Goal: Communication & Community: Answer question/provide support

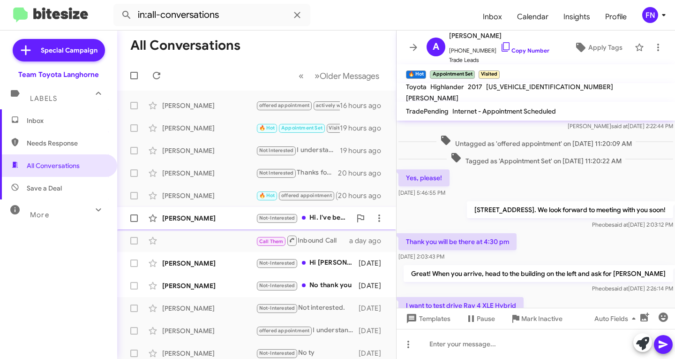
scroll to position [186, 0]
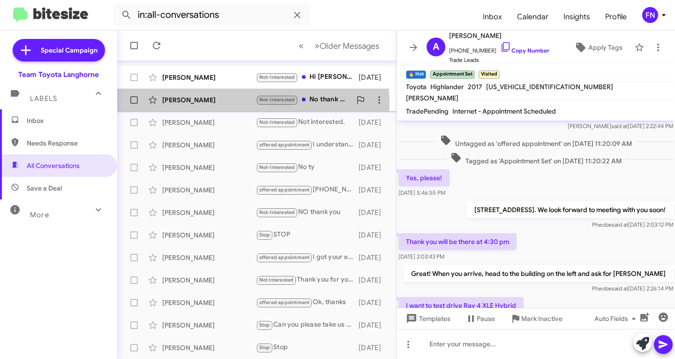
click at [211, 104] on div "[PERSON_NAME]" at bounding box center [209, 99] width 94 height 9
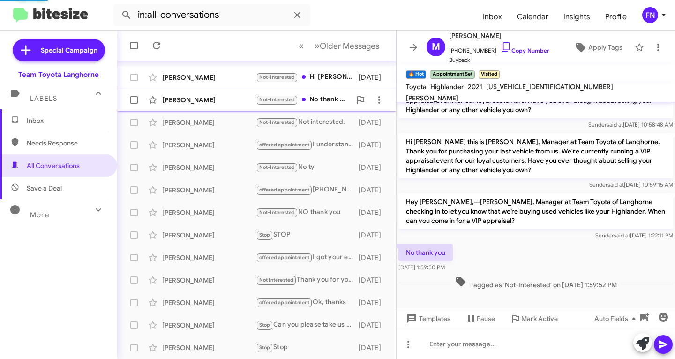
scroll to position [151, 0]
click at [214, 77] on div "[PERSON_NAME]" at bounding box center [209, 77] width 94 height 9
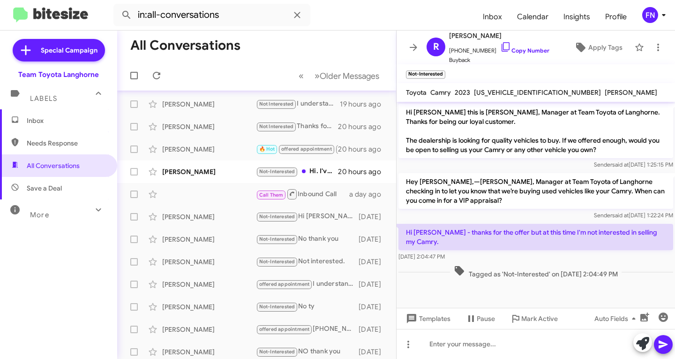
scroll to position [45, 0]
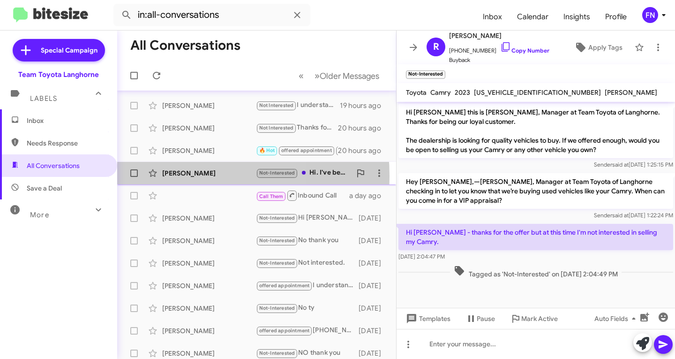
click at [169, 176] on div "Mohummad Shahid" at bounding box center [209, 172] width 94 height 9
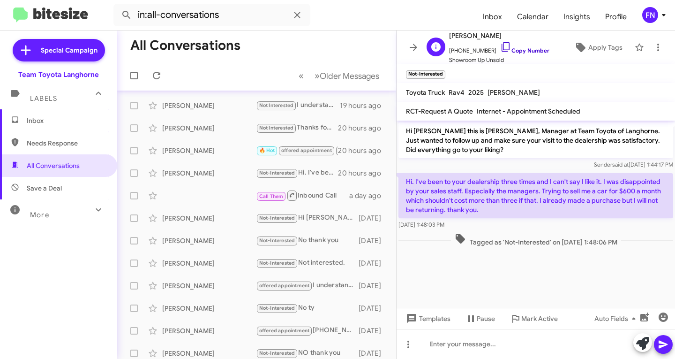
click at [522, 50] on link "Copy Number" at bounding box center [524, 50] width 49 height 7
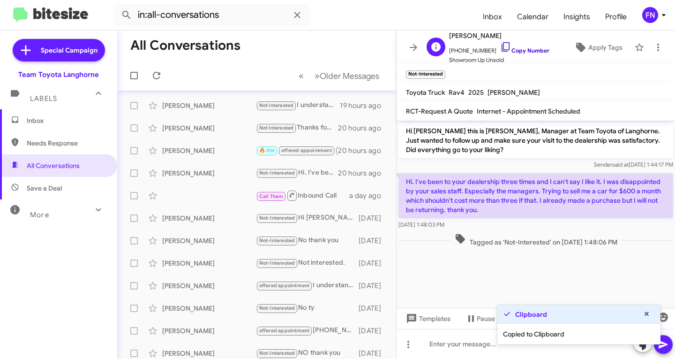
click at [522, 50] on link "Copy Number" at bounding box center [524, 50] width 49 height 7
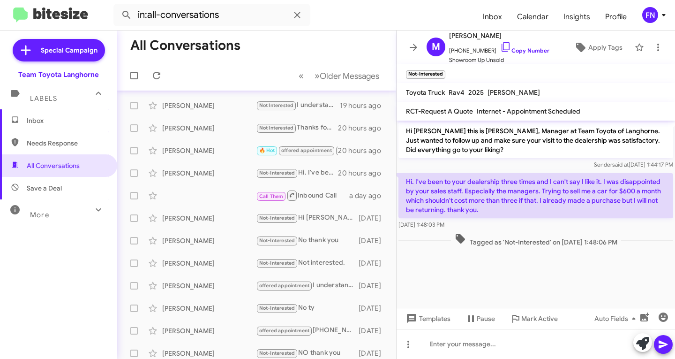
click at [65, 115] on span "Inbox" at bounding box center [58, 120] width 117 height 23
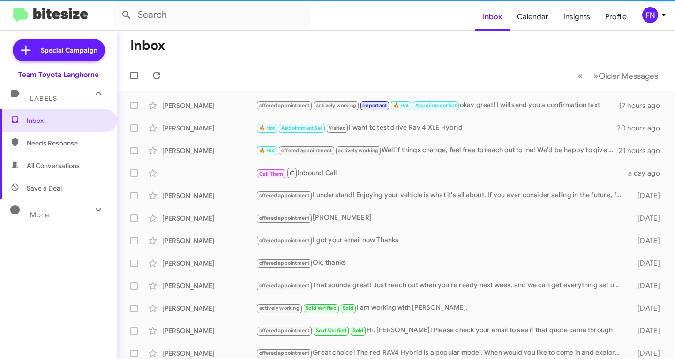
click at [80, 170] on span "All Conversations" at bounding box center [53, 165] width 53 height 9
type input "in:all-conversations"
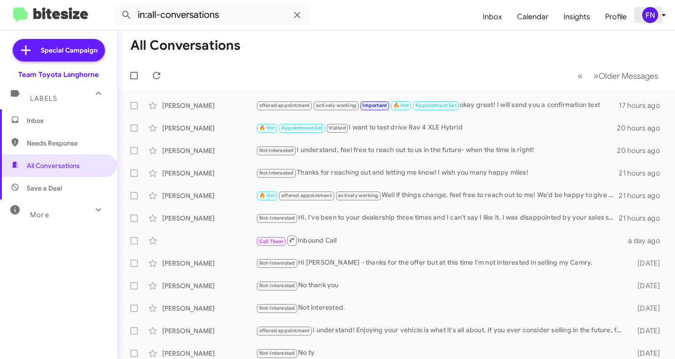
click at [649, 11] on div "FN" at bounding box center [650, 15] width 16 height 16
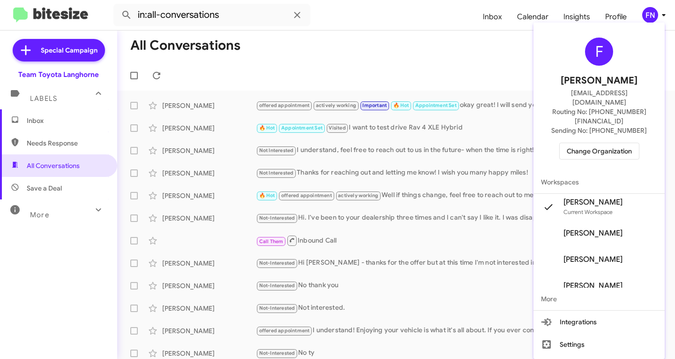
click at [580, 121] on div "F Felicia Nazario fnazario@teamtoyota.net Routing No: +1 (215) 398-6213 Sending…" at bounding box center [599, 98] width 131 height 144
click at [580, 143] on span "Change Organization" at bounding box center [599, 151] width 65 height 16
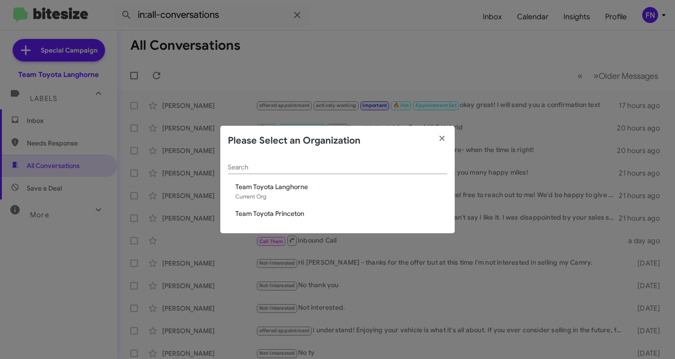
click at [286, 213] on span "Team Toyota Princeton" at bounding box center [341, 213] width 212 height 9
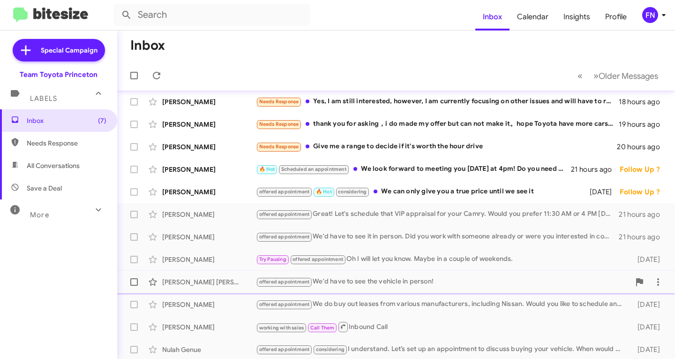
scroll to position [186, 0]
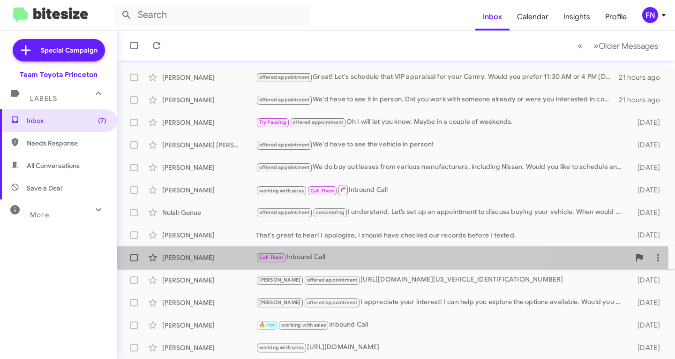
click at [193, 264] on div "Marian Velez Call Them Inbound Call 3 days ago" at bounding box center [396, 257] width 543 height 19
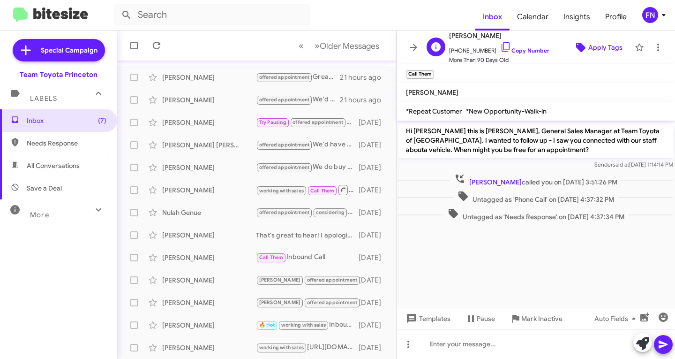
click at [603, 46] on span "Apply Tags" at bounding box center [605, 47] width 34 height 17
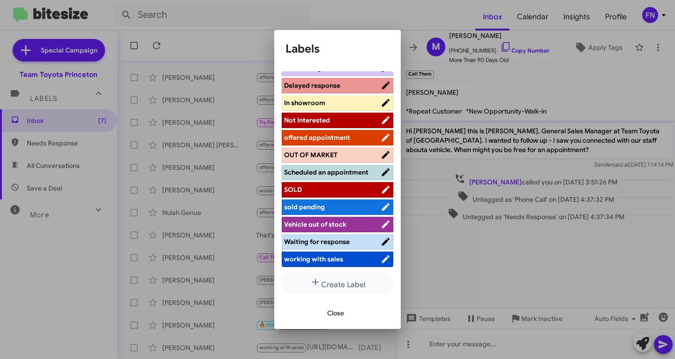
click at [315, 259] on span "working with sales" at bounding box center [313, 259] width 59 height 8
click at [345, 246] on li "Waiting for response" at bounding box center [338, 241] width 112 height 15
click at [350, 245] on span "Waiting for response" at bounding box center [332, 241] width 97 height 9
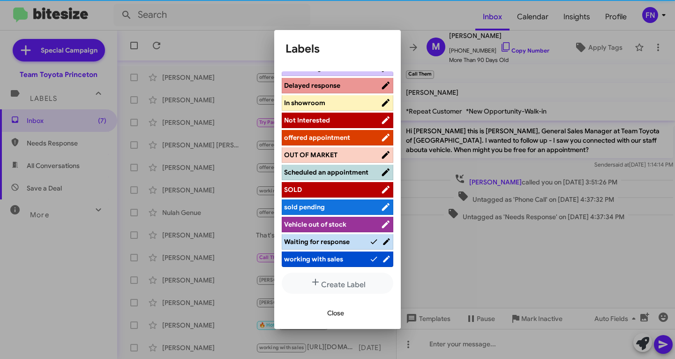
click at [347, 256] on span "working with sales" at bounding box center [326, 258] width 85 height 9
click at [337, 310] on span "Close" at bounding box center [335, 312] width 17 height 17
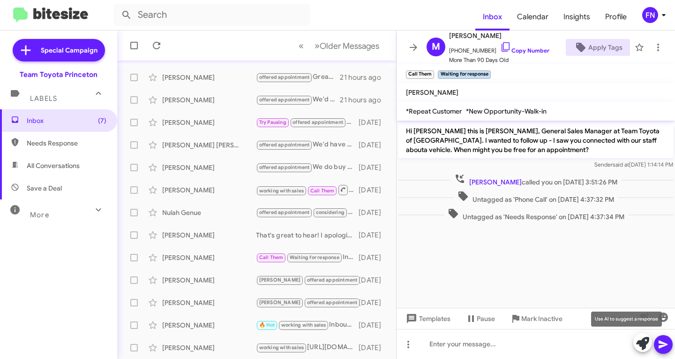
click at [644, 340] on icon at bounding box center [642, 343] width 13 height 13
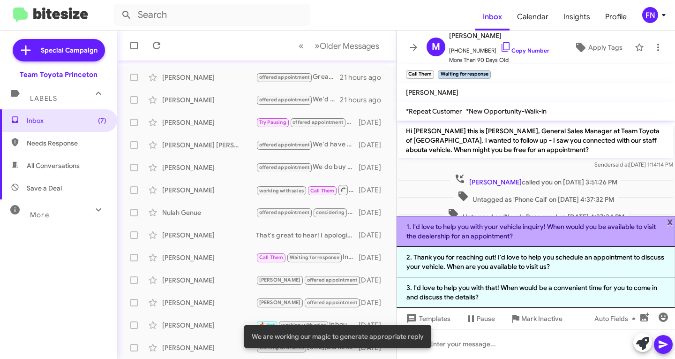
click at [537, 233] on li "1. I'd love to help you with your vehicle inquiry! When would you be available …" at bounding box center [536, 231] width 279 height 31
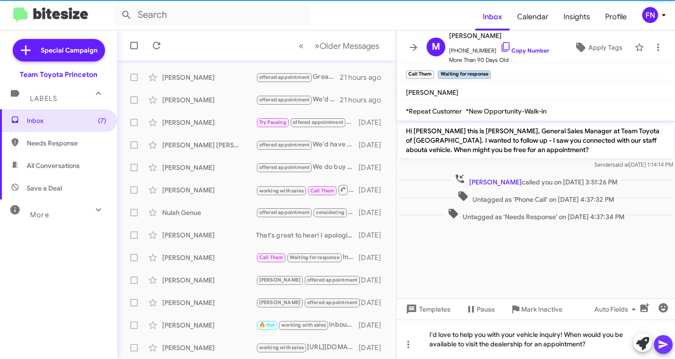
click at [658, 340] on icon at bounding box center [663, 344] width 11 height 11
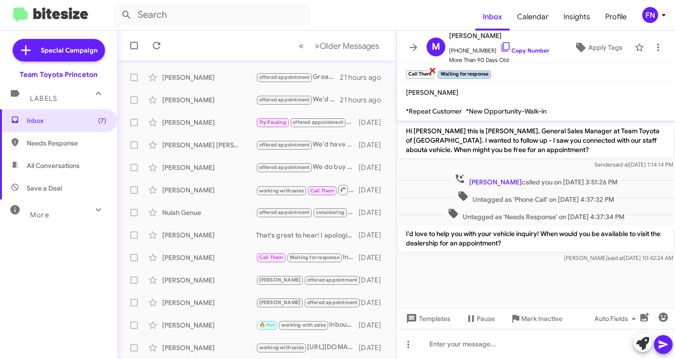
click at [433, 71] on span "×" at bounding box center [433, 69] width 8 height 11
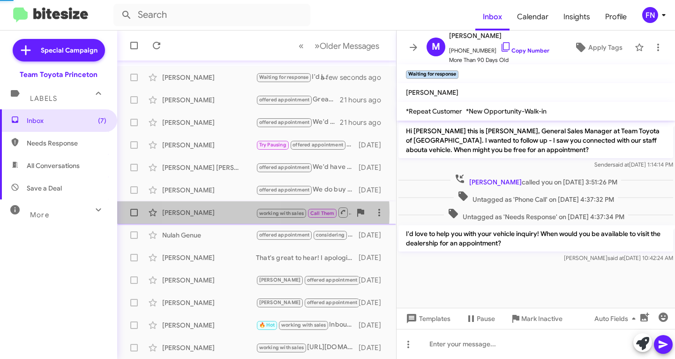
click at [216, 212] on div "Syed Rizvi" at bounding box center [209, 212] width 94 height 9
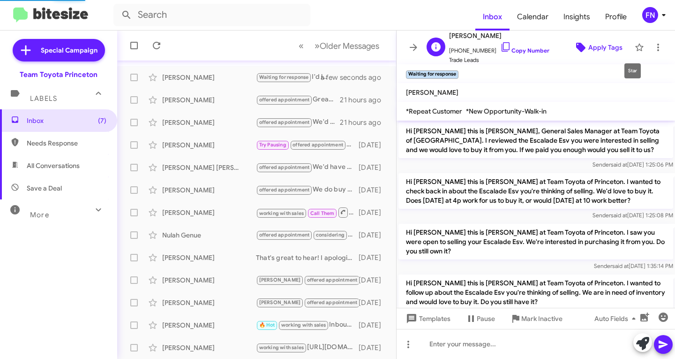
scroll to position [673, 0]
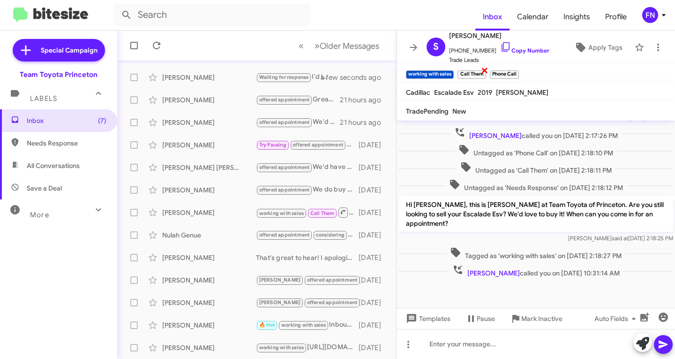
click at [485, 69] on span "×" at bounding box center [485, 69] width 8 height 11
click at [485, 69] on span "×" at bounding box center [486, 69] width 8 height 11
click at [184, 142] on div "Tahir Naveed" at bounding box center [209, 144] width 94 height 9
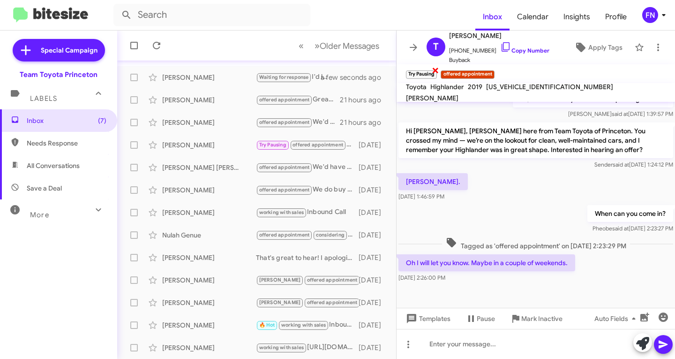
click at [437, 70] on span "×" at bounding box center [436, 69] width 8 height 11
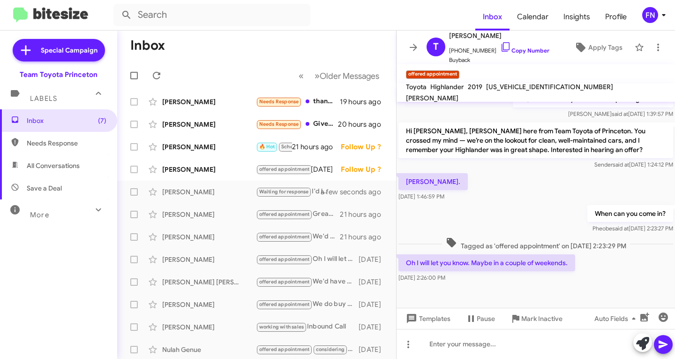
scroll to position [0, 0]
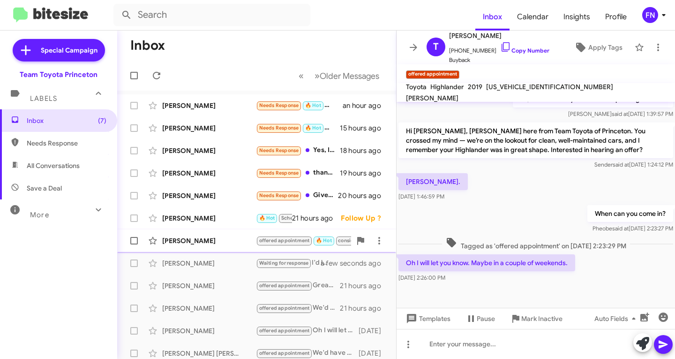
click at [208, 232] on div "Colan Ryan offered appointment 🔥 Hot considering We can only give you a true pr…" at bounding box center [257, 240] width 264 height 19
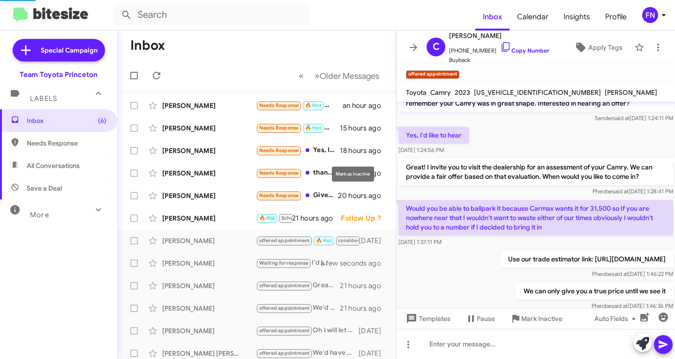
scroll to position [235, 0]
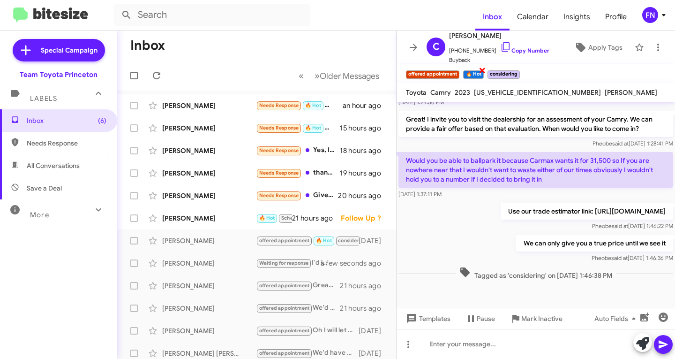
click at [482, 72] on span "×" at bounding box center [483, 69] width 8 height 11
click at [490, 73] on small "considering" at bounding box center [479, 74] width 32 height 8
click at [494, 69] on span "×" at bounding box center [495, 69] width 8 height 11
click at [190, 222] on div "Keith Etienne" at bounding box center [209, 217] width 94 height 9
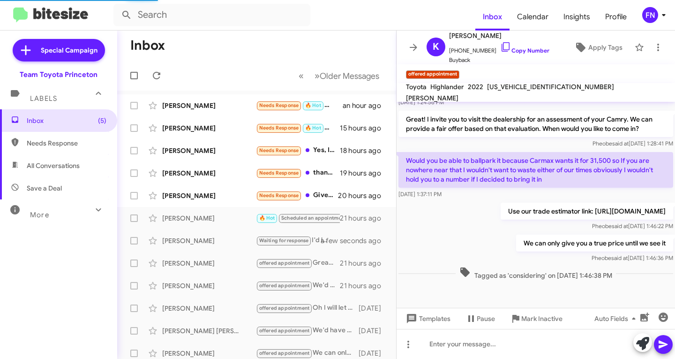
scroll to position [26, 0]
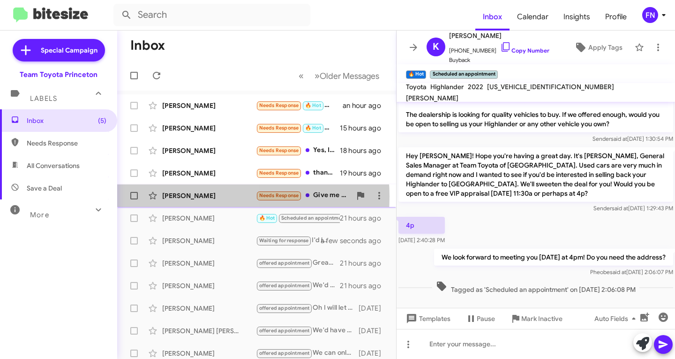
click at [205, 196] on div "James Berryhill" at bounding box center [209, 195] width 94 height 9
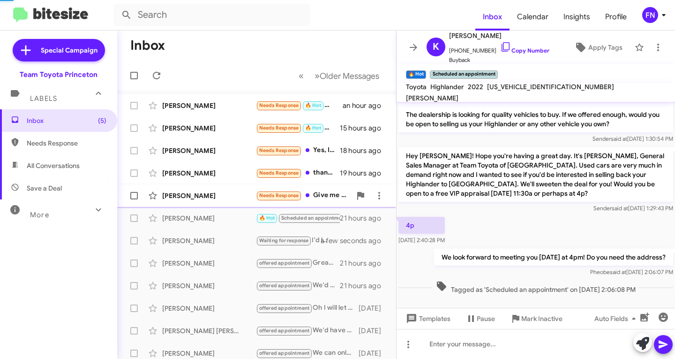
scroll to position [93, 0]
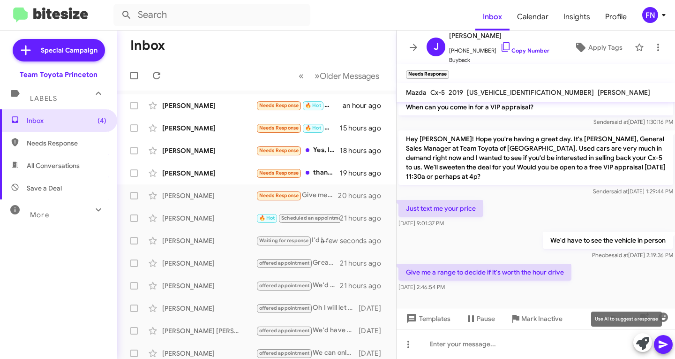
click at [636, 342] on button at bounding box center [642, 342] width 19 height 19
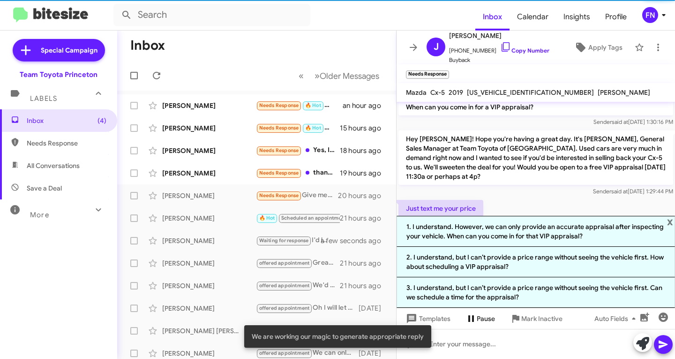
scroll to position [185, 0]
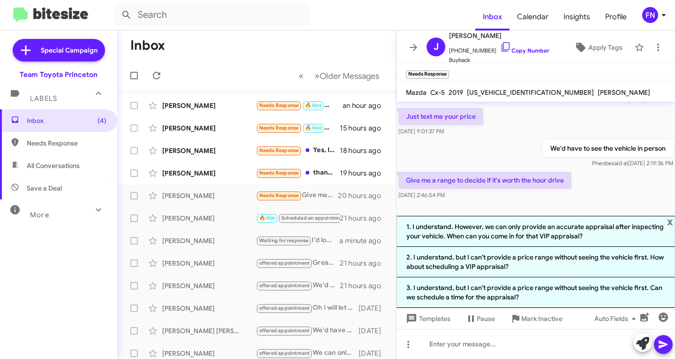
click at [569, 168] on div "We'd have to see the vehicle in person Pheobe said at Oct 1, 2025, 2:19:36 PM" at bounding box center [536, 154] width 279 height 32
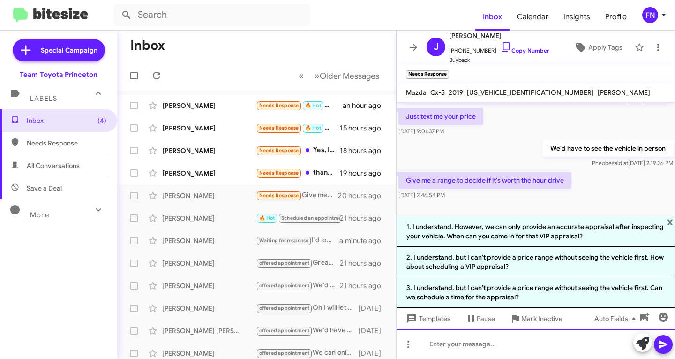
click at [529, 335] on div at bounding box center [536, 344] width 279 height 30
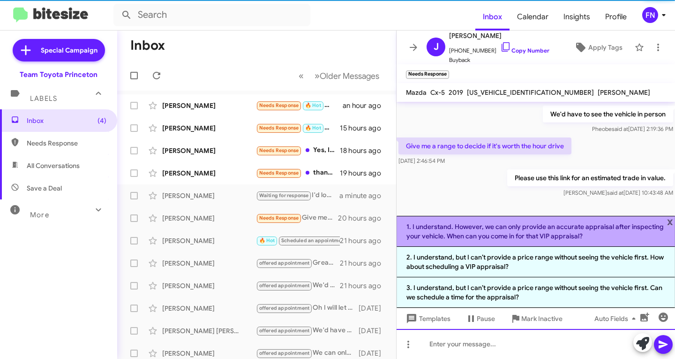
scroll to position [201, 0]
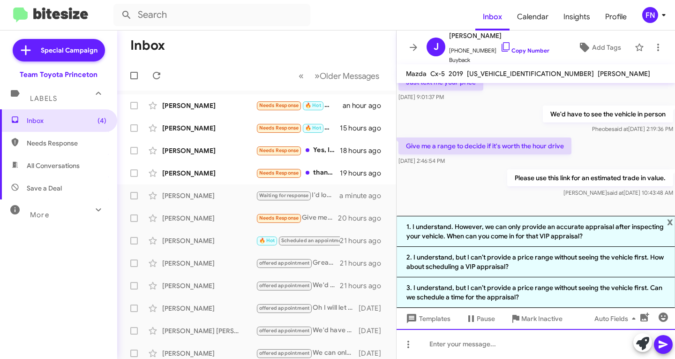
click at [505, 349] on div at bounding box center [536, 344] width 279 height 30
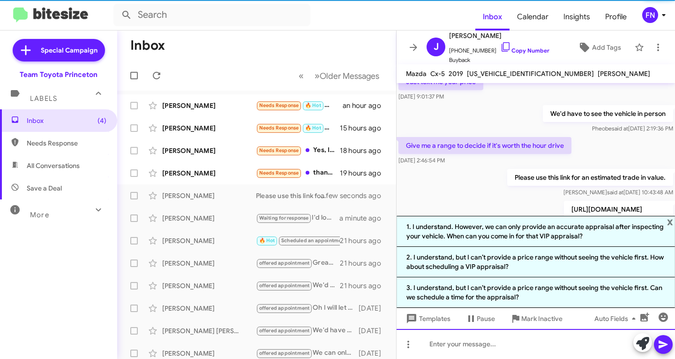
scroll to position [235, 0]
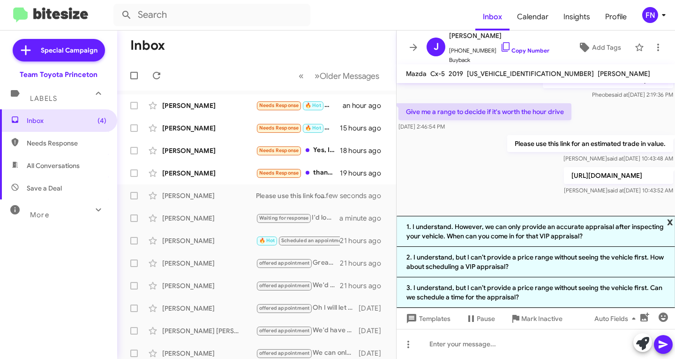
click at [673, 221] on span "x" at bounding box center [670, 221] width 6 height 11
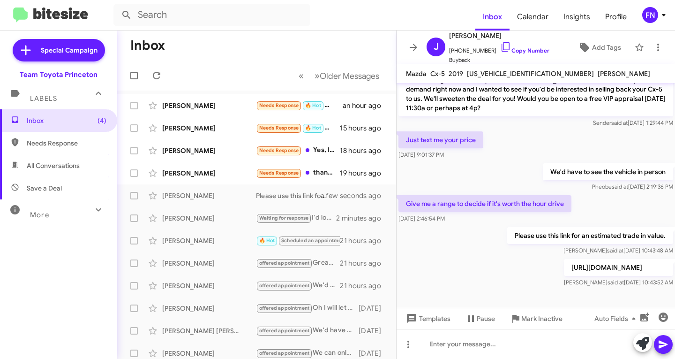
scroll to position [0, 0]
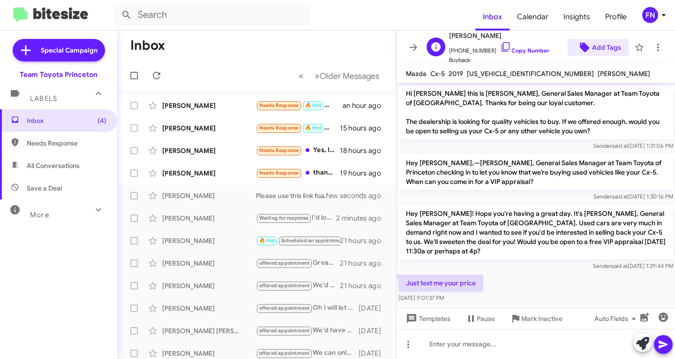
click at [583, 49] on icon at bounding box center [584, 47] width 9 height 9
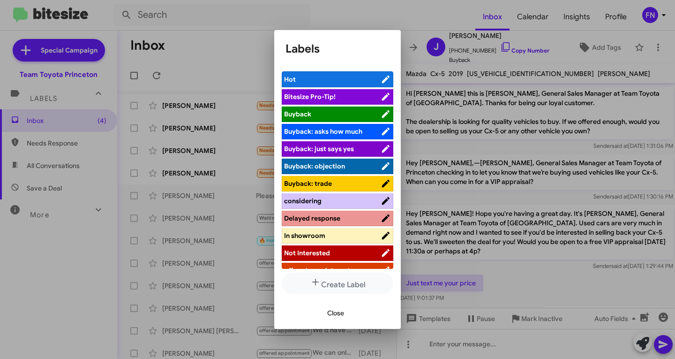
click at [306, 203] on span "considering" at bounding box center [303, 200] width 38 height 8
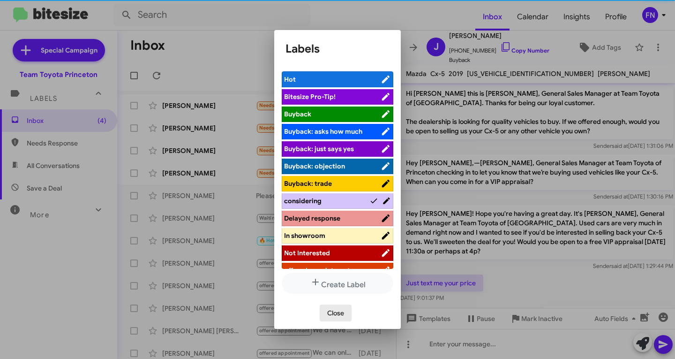
click at [325, 312] on button "Close" at bounding box center [336, 312] width 32 height 17
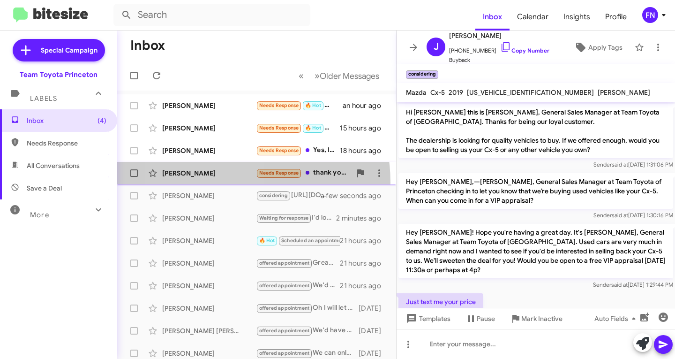
click at [208, 182] on span "Ben Han Needs Response thank you for asking，i do made my offer but can not make…" at bounding box center [256, 173] width 279 height 23
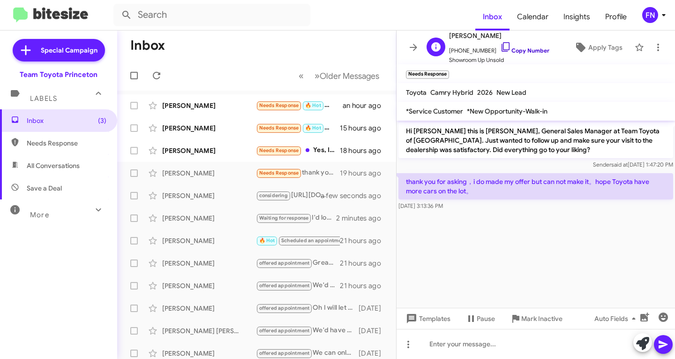
click at [517, 47] on link "Copy Number" at bounding box center [524, 50] width 49 height 7
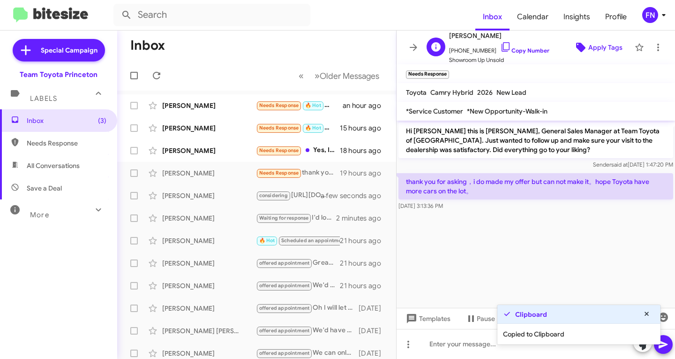
click at [606, 42] on span "Apply Tags" at bounding box center [605, 47] width 34 height 17
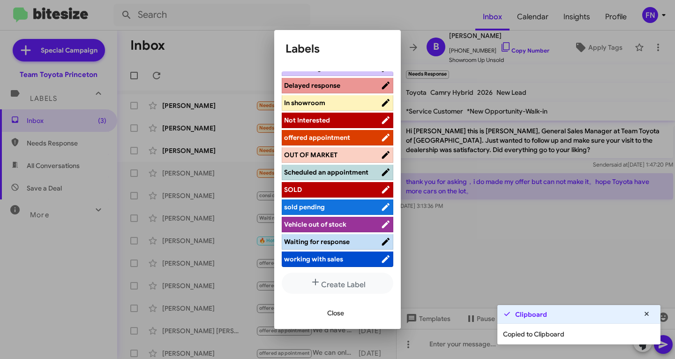
click at [312, 259] on span "working with sales" at bounding box center [313, 259] width 59 height 8
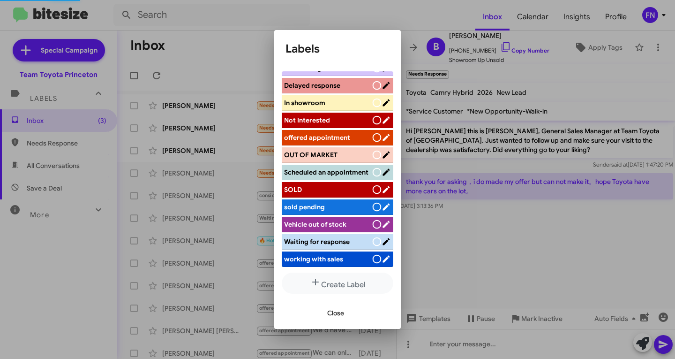
scroll to position [140, 0]
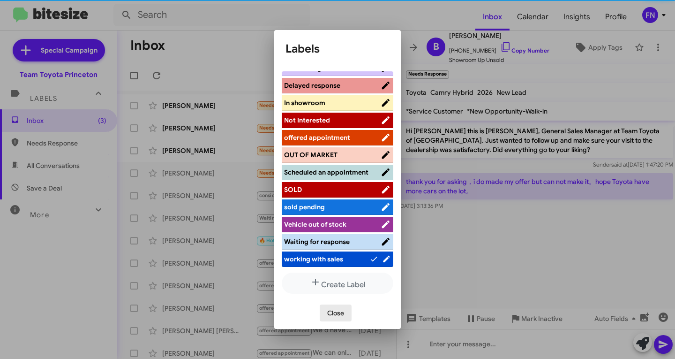
click at [339, 320] on span "Close" at bounding box center [335, 312] width 17 height 17
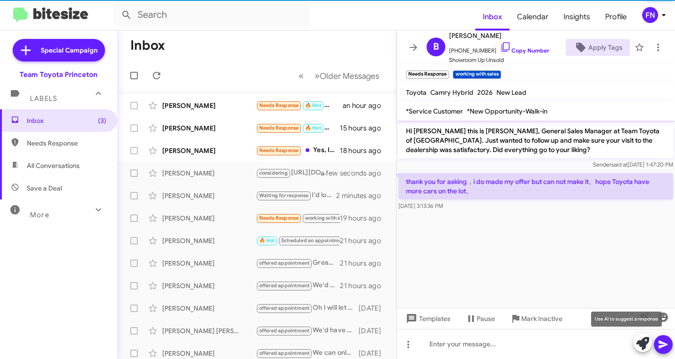
click at [643, 340] on icon at bounding box center [642, 343] width 13 height 13
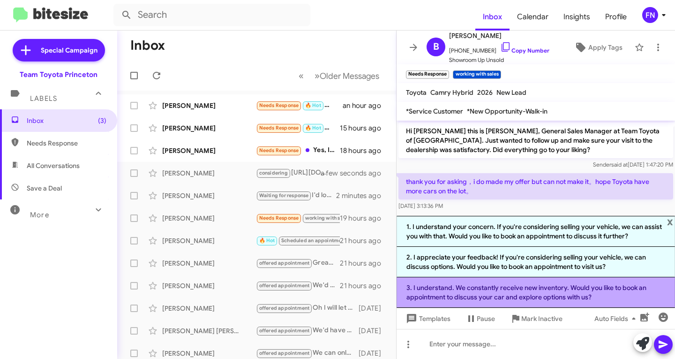
click at [492, 293] on li "3. I understand. We constantly receive new inventory. Would you like to book an…" at bounding box center [536, 292] width 279 height 30
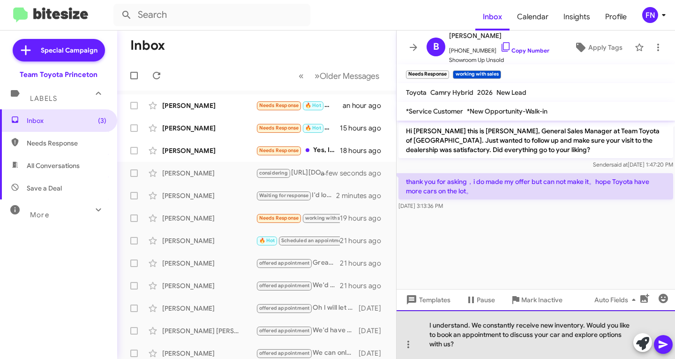
drag, startPoint x: 455, startPoint y: 347, endPoint x: 585, endPoint y: 324, distance: 131.5
click at [585, 324] on div "I understand. We constantly receive new inventory. Would you like to book an ap…" at bounding box center [536, 334] width 279 height 49
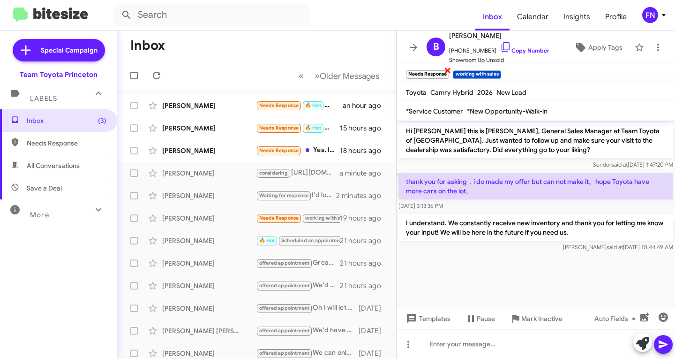
click at [448, 70] on span "×" at bounding box center [448, 69] width 8 height 11
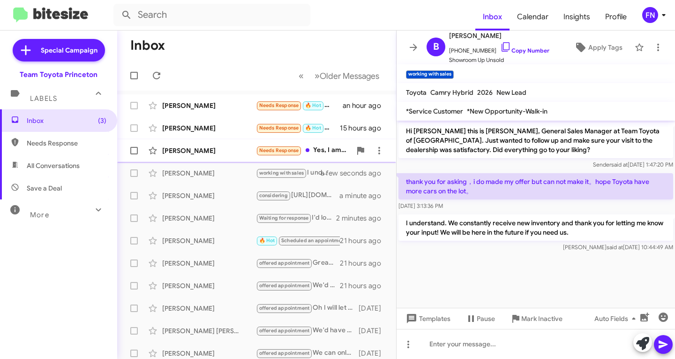
click at [209, 151] on div "Matthew Baron" at bounding box center [209, 150] width 94 height 9
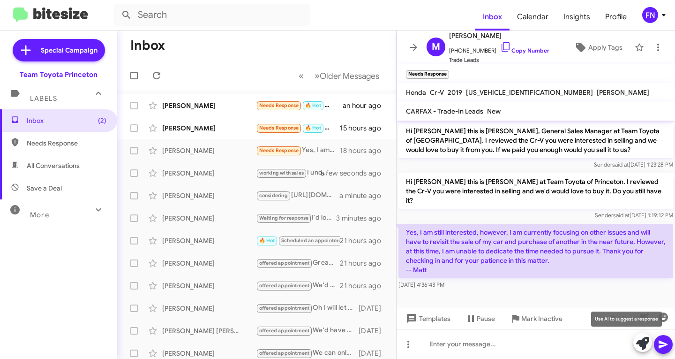
click at [646, 346] on icon at bounding box center [642, 343] width 13 height 13
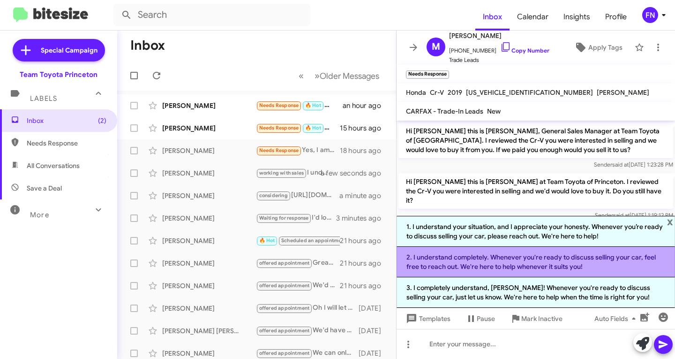
click at [459, 263] on li "2. I understand completely. Whenever you're ready to discuss selling your car, …" at bounding box center [536, 262] width 279 height 30
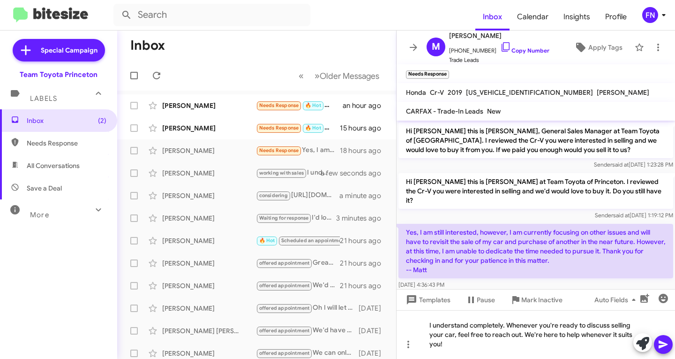
click at [663, 342] on icon at bounding box center [663, 344] width 11 height 11
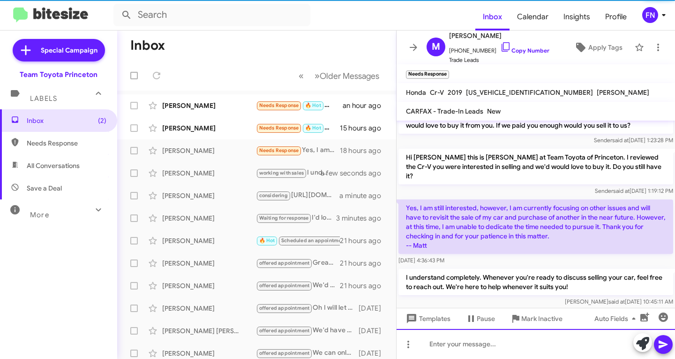
scroll to position [25, 0]
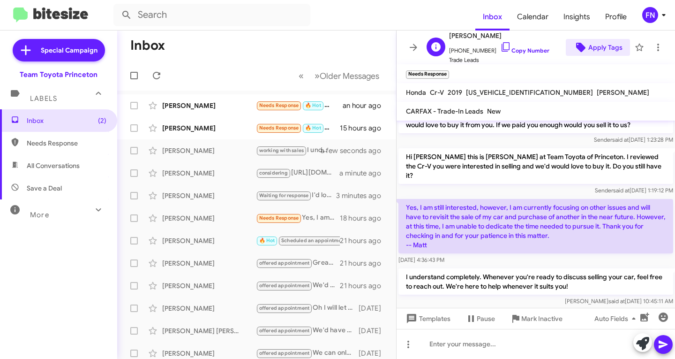
click at [596, 45] on span "Apply Tags" at bounding box center [605, 47] width 34 height 17
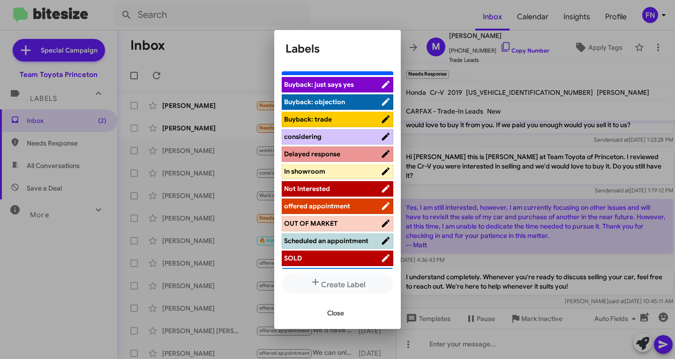
scroll to position [0, 0]
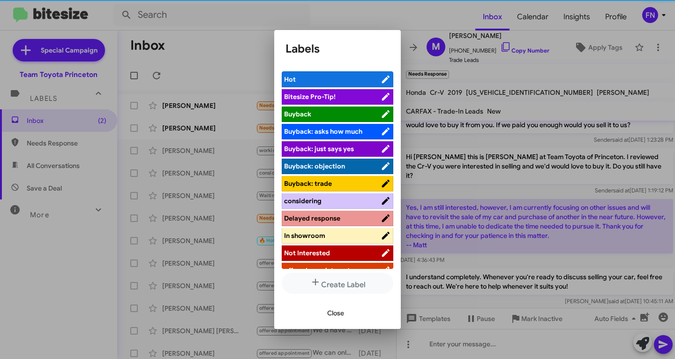
click at [322, 197] on span "considering" at bounding box center [332, 200] width 97 height 9
click at [329, 316] on span "Close" at bounding box center [335, 312] width 17 height 17
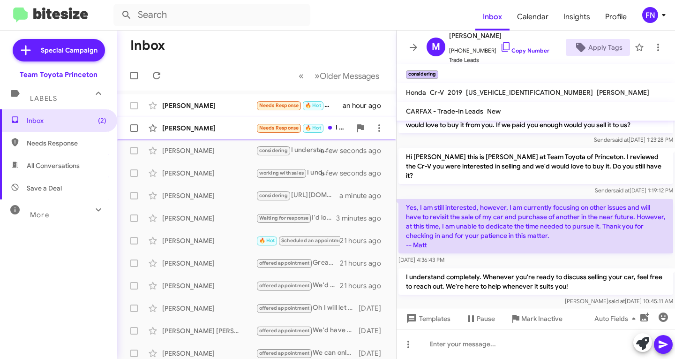
click at [227, 121] on div "Ibrahima Gueye Needs Response 🔥 Hot I will available on Saturday and probably I…" at bounding box center [257, 128] width 264 height 19
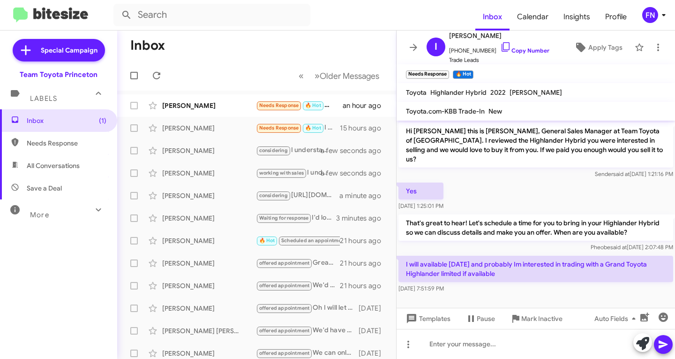
click at [652, 349] on div at bounding box center [652, 343] width 39 height 21
click at [643, 351] on span at bounding box center [642, 343] width 13 height 21
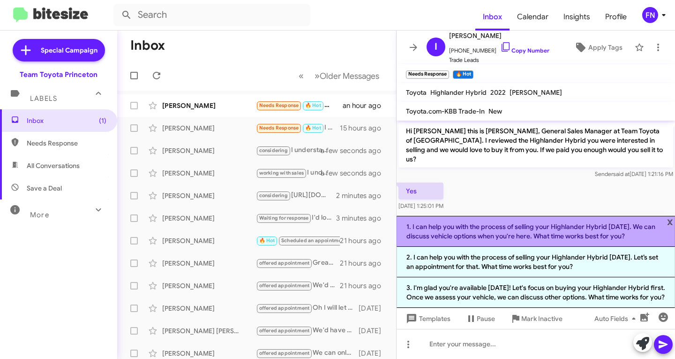
click at [486, 227] on li "1. I can help you with the process of selling your Highlander Hybrid on Saturda…" at bounding box center [536, 231] width 279 height 31
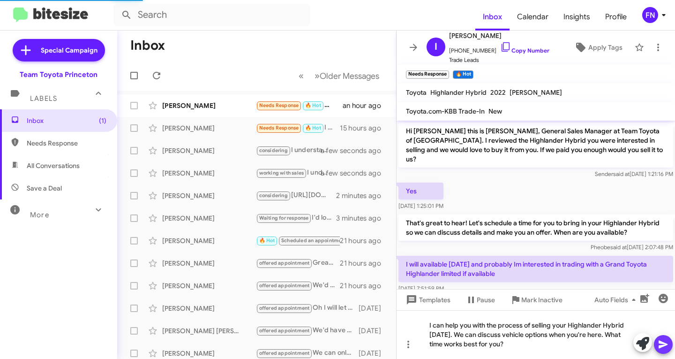
click at [667, 346] on icon at bounding box center [663, 344] width 11 height 11
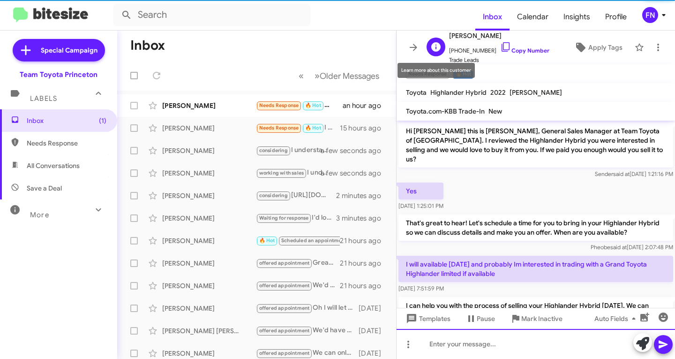
scroll to position [31, 0]
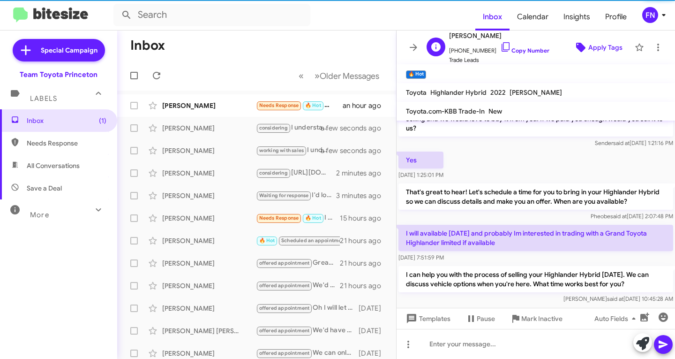
drag, startPoint x: 591, startPoint y: 61, endPoint x: 594, endPoint y: 55, distance: 6.1
click at [591, 61] on div "I Ibrahima Gueye +15044010985 Copy Number Trade Leads Apply Tags" at bounding box center [526, 47] width 207 height 35
click at [594, 49] on span "Apply Tags" at bounding box center [605, 47] width 34 height 17
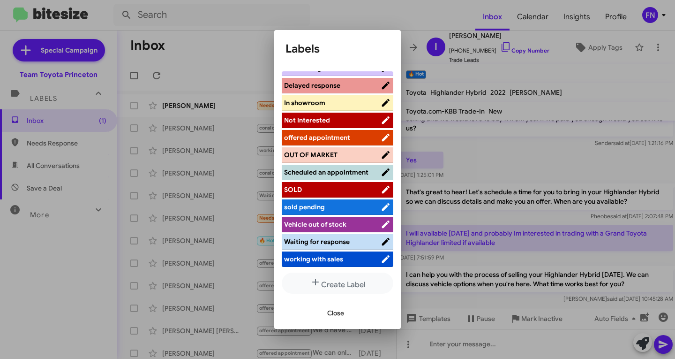
click at [349, 133] on span "offered appointment" at bounding box center [317, 137] width 66 height 8
click at [336, 312] on span "Close" at bounding box center [335, 312] width 17 height 17
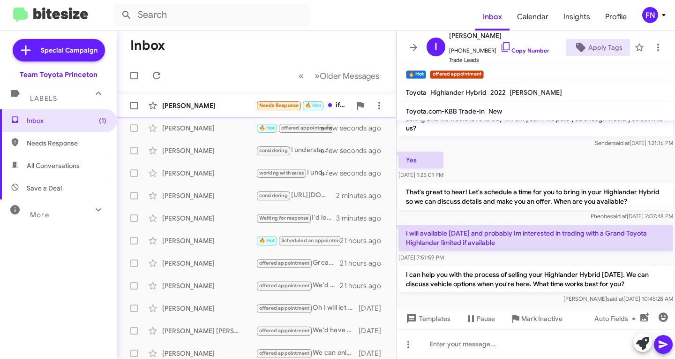
click at [212, 103] on div "Philip Egalite" at bounding box center [209, 105] width 94 height 9
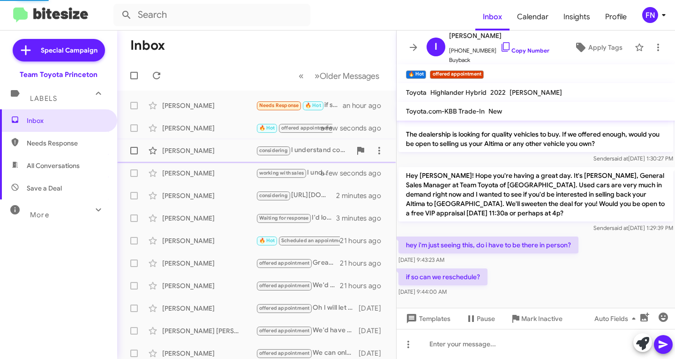
scroll to position [6, 0]
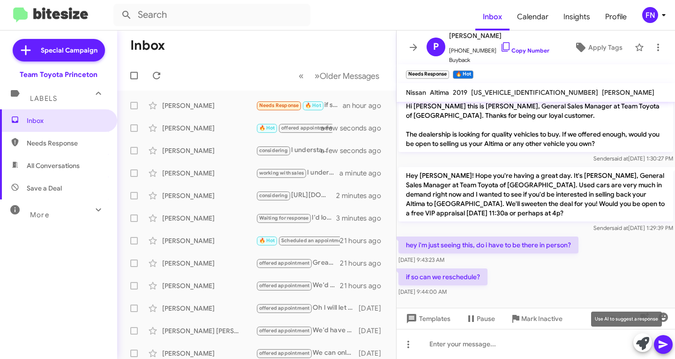
click at [634, 342] on button at bounding box center [642, 342] width 19 height 19
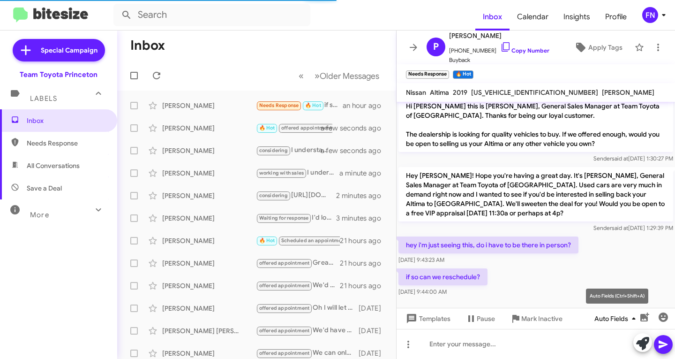
scroll to position [31, 0]
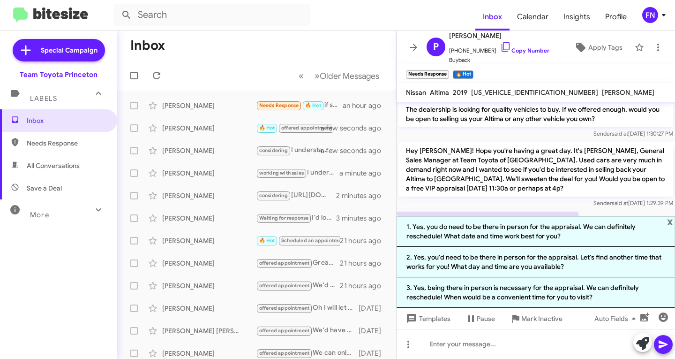
click at [540, 234] on li "1. Yes, you do need to be there in person for the appraisal. We can definitely …" at bounding box center [536, 231] width 279 height 31
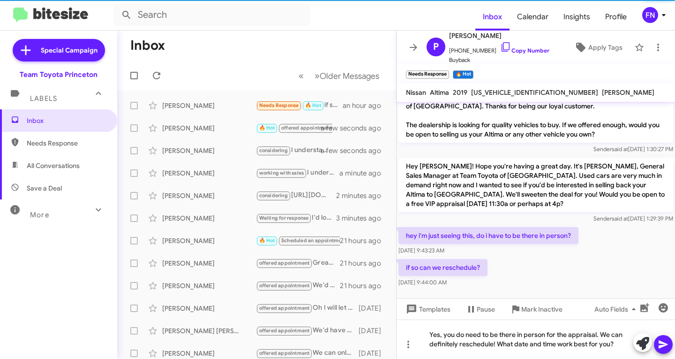
click at [655, 347] on button at bounding box center [663, 344] width 19 height 19
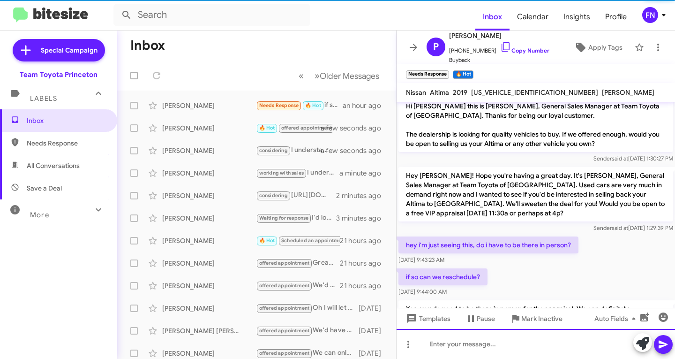
scroll to position [50, 0]
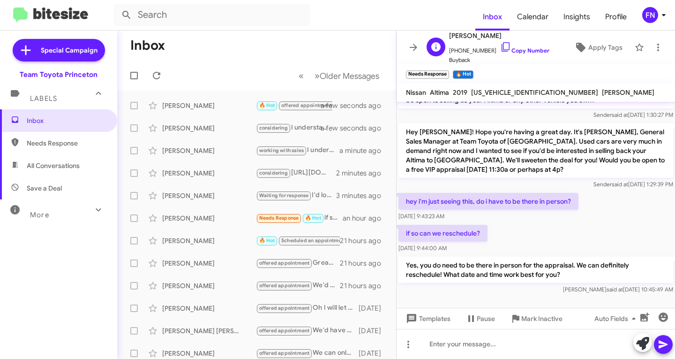
click at [600, 38] on div "P Philip Egalite +16093102846 Copy Number Buyback Apply Tags" at bounding box center [526, 47] width 207 height 35
click at [599, 42] on span "Apply Tags" at bounding box center [605, 47] width 34 height 17
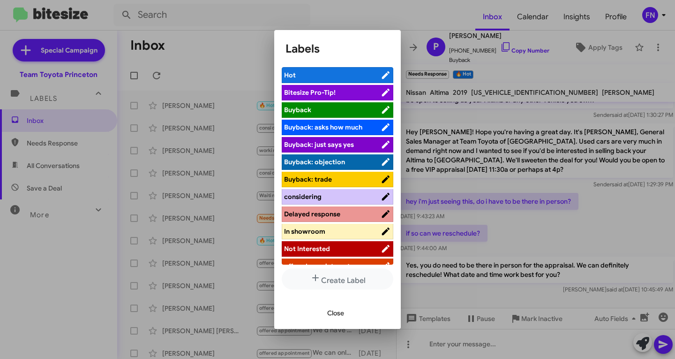
scroll to position [47, 0]
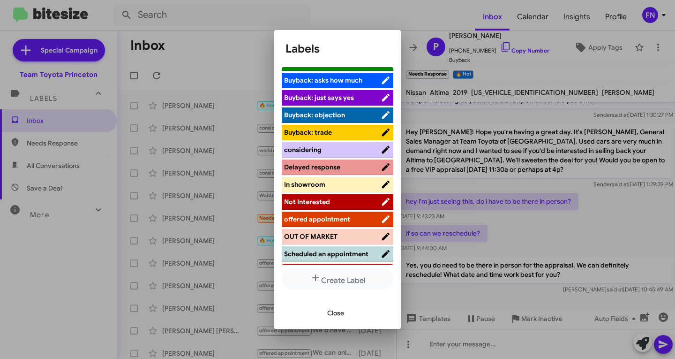
click at [330, 221] on span "offered appointment" at bounding box center [317, 219] width 66 height 8
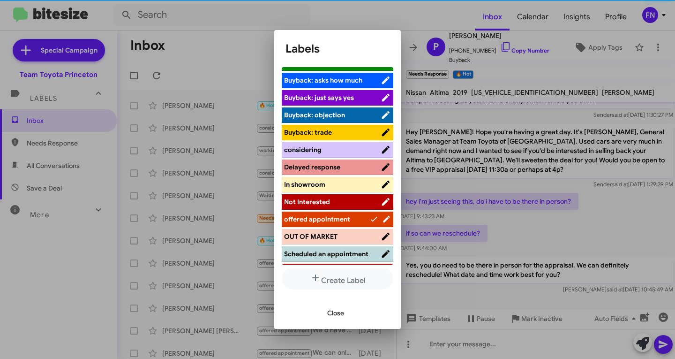
click at [329, 308] on span "Close" at bounding box center [335, 312] width 17 height 17
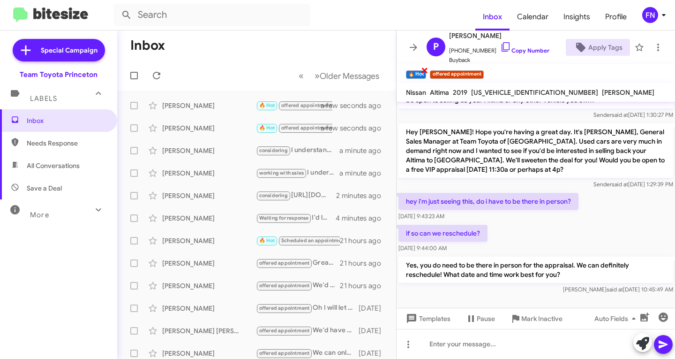
click at [426, 72] on span "×" at bounding box center [425, 69] width 8 height 11
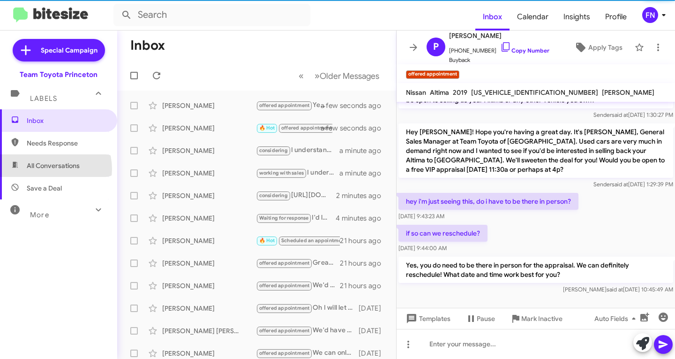
click at [51, 169] on span "All Conversations" at bounding box center [53, 165] width 53 height 9
type input "in:all-conversations"
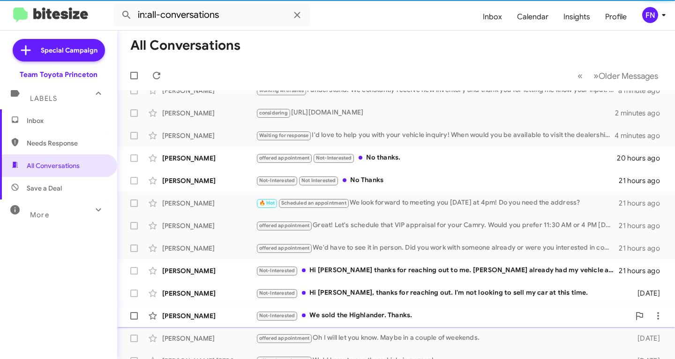
scroll to position [186, 0]
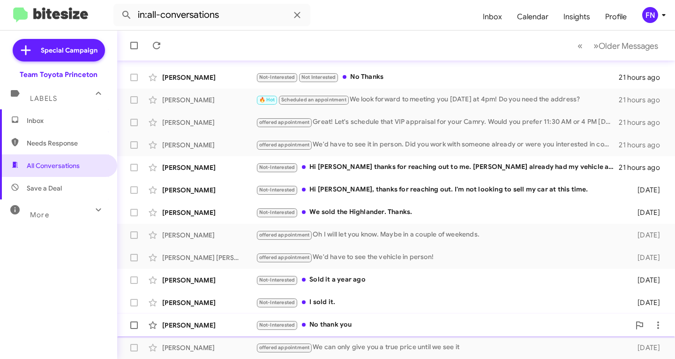
click at [200, 322] on div "Susan Cuomo-Juckett" at bounding box center [209, 324] width 94 height 9
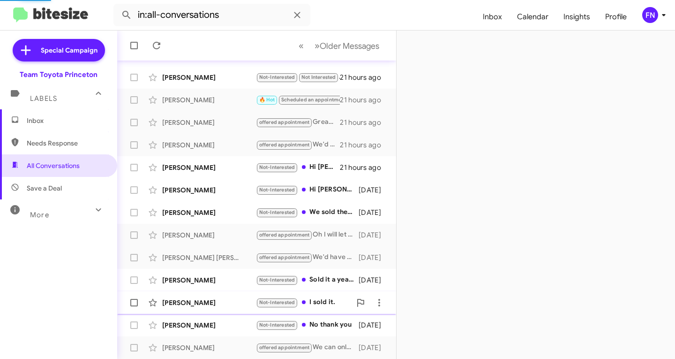
click at [211, 302] on div "Frank Schembari" at bounding box center [209, 302] width 94 height 9
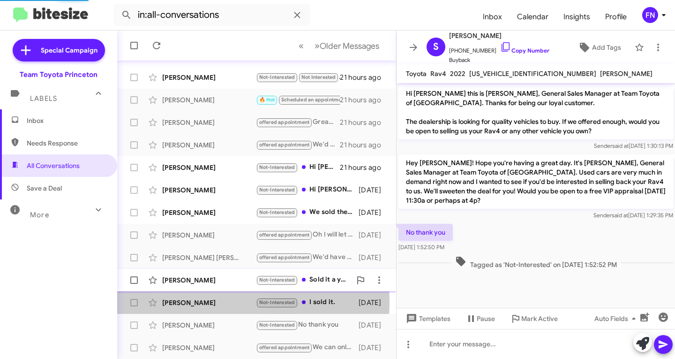
click at [213, 275] on div "Hector Arroyo Pizano" at bounding box center [209, 279] width 94 height 9
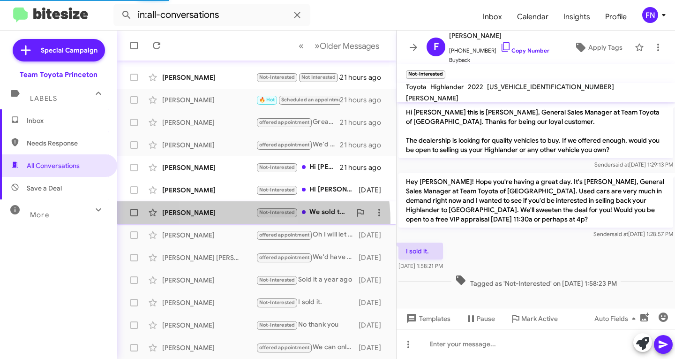
click at [225, 221] on div "Sean Anderer Not-Interested We sold the Highlander. Thanks. 2 days ago" at bounding box center [257, 212] width 264 height 19
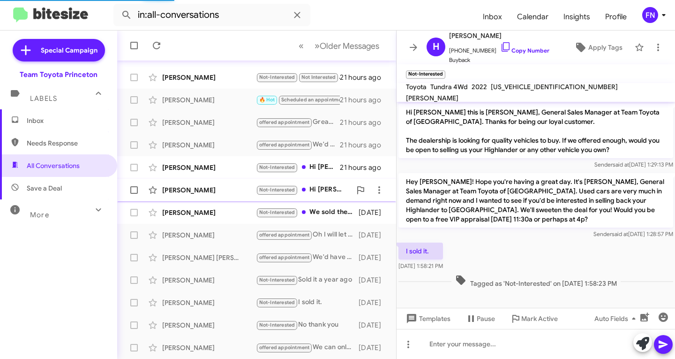
drag, startPoint x: 220, startPoint y: 192, endPoint x: 220, endPoint y: 181, distance: 10.8
click at [220, 189] on div "Varun Nagaraj Rao" at bounding box center [209, 189] width 94 height 9
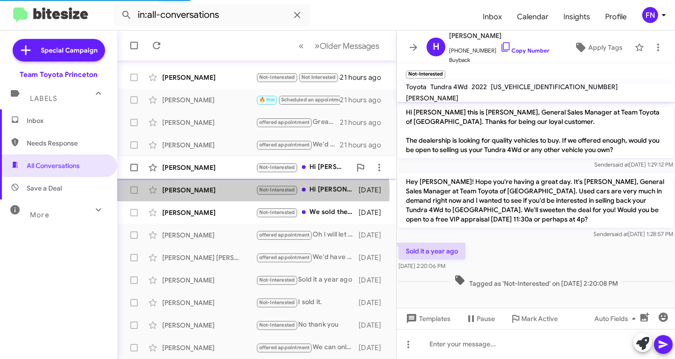
click at [221, 160] on div "Gary Abdilla Not-Interested Hi Andrew thanks for reaching out to me. Brandon al…" at bounding box center [257, 167] width 264 height 19
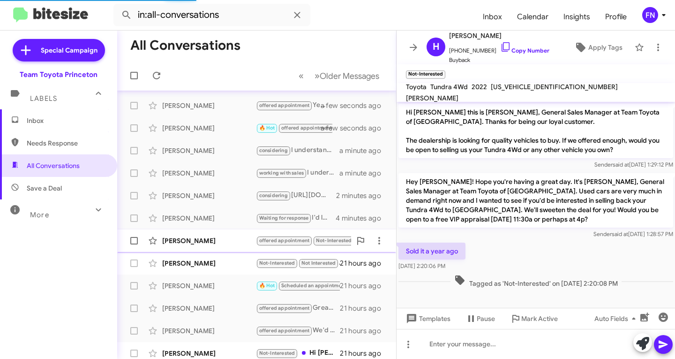
scroll to position [63, 0]
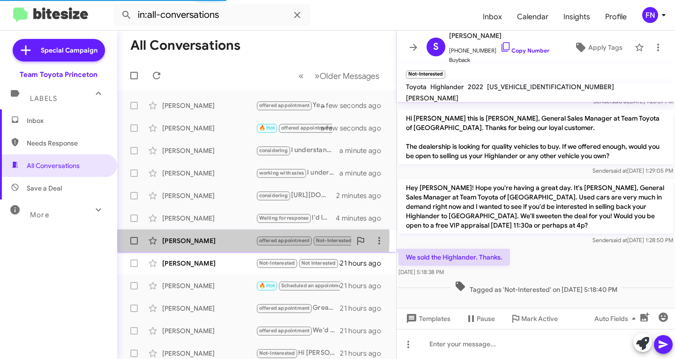
click at [217, 238] on div "Shaunna Braker" at bounding box center [209, 240] width 94 height 9
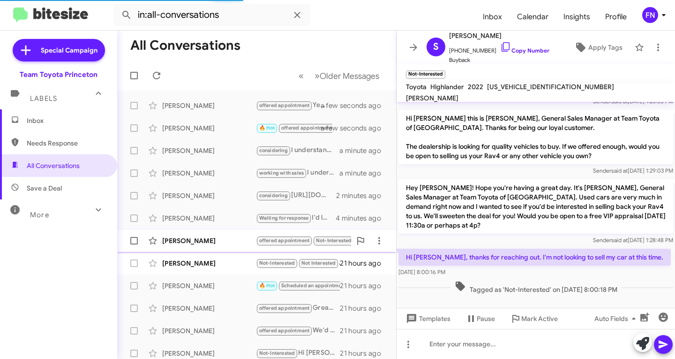
click at [217, 251] on span "Shaunna Braker offered appointment Not-Interested No thanks. 20 hours ago" at bounding box center [256, 240] width 279 height 23
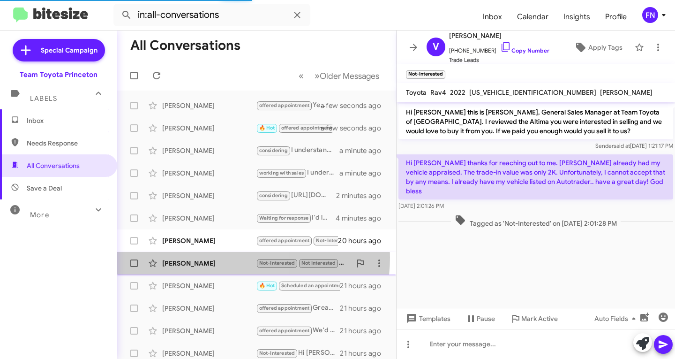
click at [220, 257] on div "Michael Pasey Not-Interested Not Interested No Thanks 21 hours ago" at bounding box center [257, 263] width 264 height 19
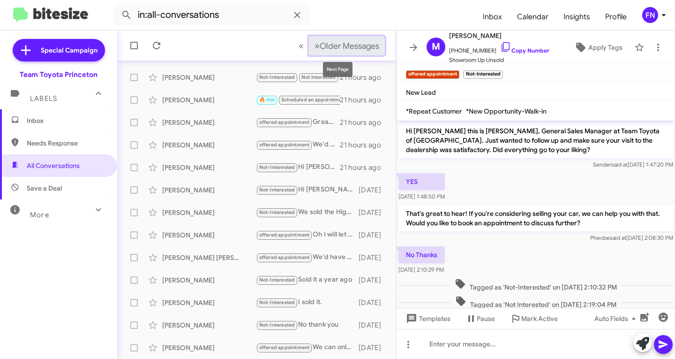
click at [321, 49] on span "Older Messages" at bounding box center [350, 46] width 60 height 10
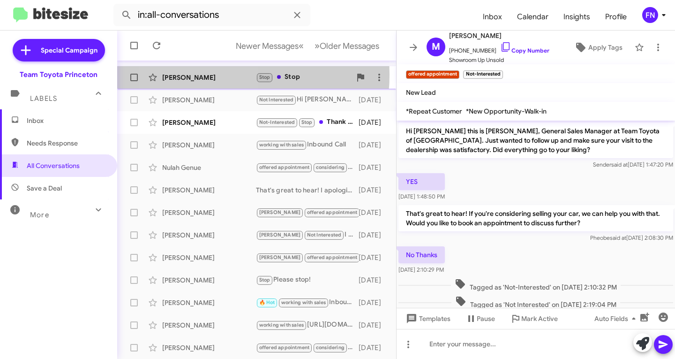
click at [204, 75] on div "Bianca Shaw" at bounding box center [209, 77] width 94 height 9
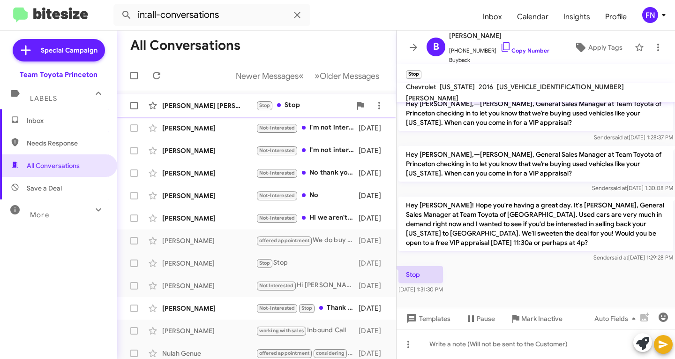
click at [217, 111] on div "Regina Ben-David Stop Stop 2 days ago" at bounding box center [257, 105] width 264 height 19
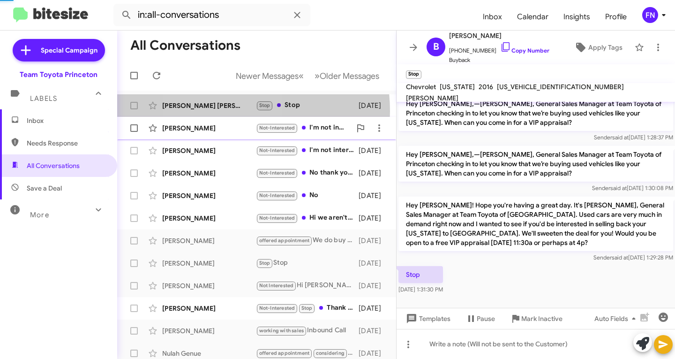
click at [215, 131] on div "Daniel Cifelli" at bounding box center [209, 127] width 94 height 9
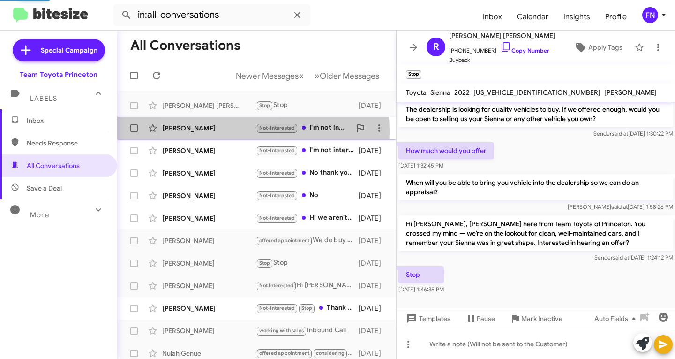
scroll to position [31, 0]
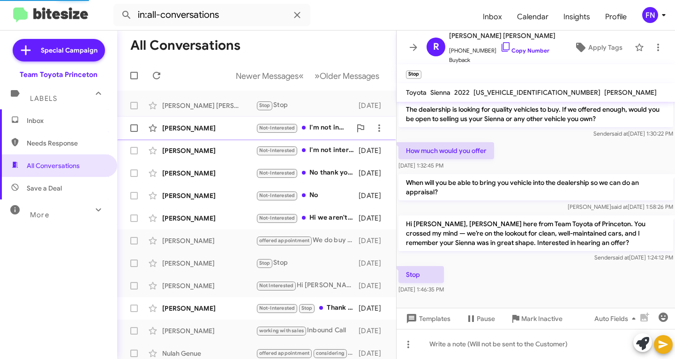
click at [213, 139] on span "Daniel Cifelli Not-Interested I'm not interested in selling my car right now 2 …" at bounding box center [256, 128] width 279 height 23
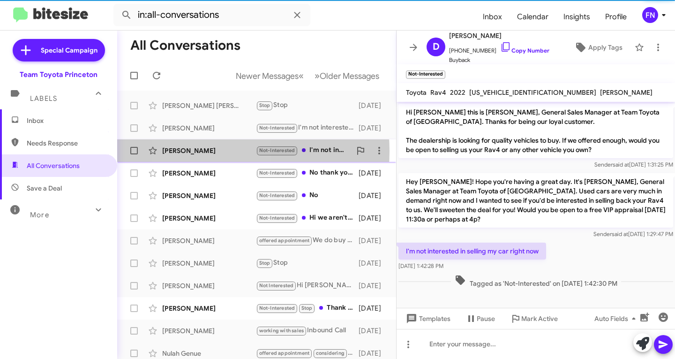
click at [211, 151] on div "Andre Forcier" at bounding box center [209, 150] width 94 height 9
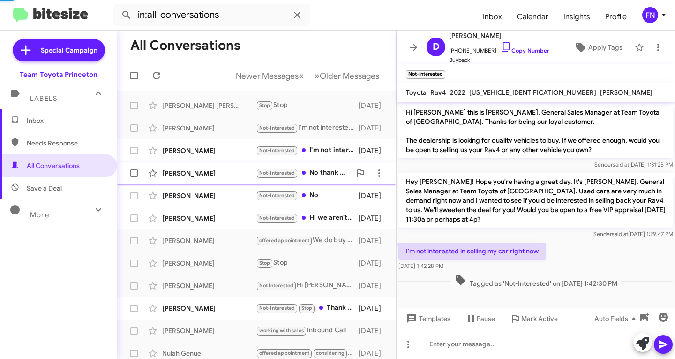
click at [206, 178] on div "Shuang Wu Not-Interested No thank you, I will stay with my current car. 2 days …" at bounding box center [257, 173] width 264 height 19
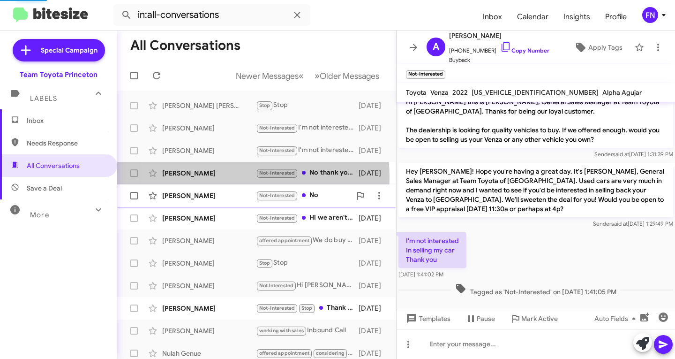
click at [205, 192] on div "William Franz" at bounding box center [209, 195] width 94 height 9
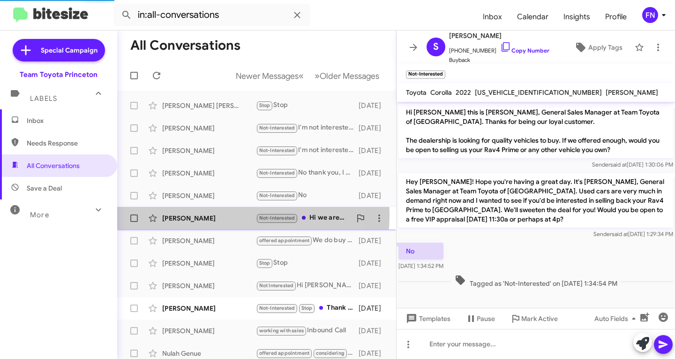
click at [198, 215] on div "Robert Moore-Stern" at bounding box center [209, 217] width 94 height 9
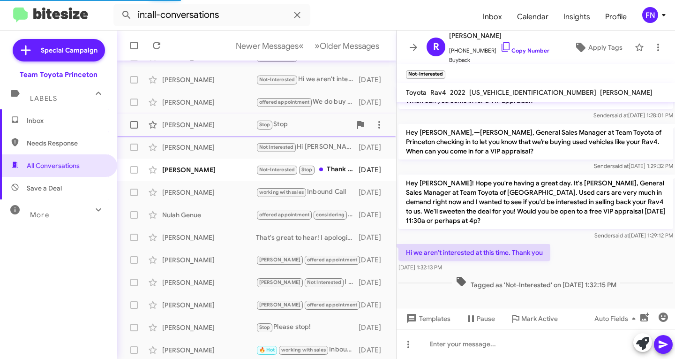
scroll to position [141, 0]
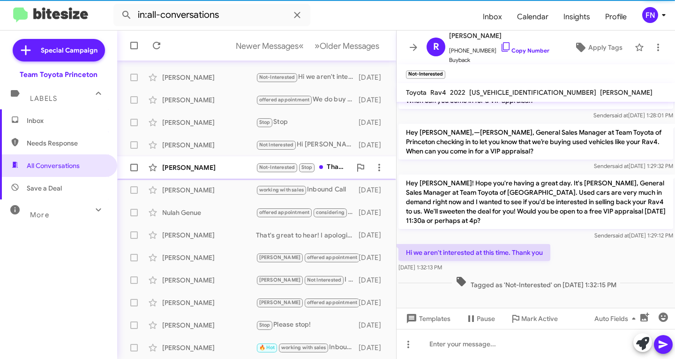
click at [197, 168] on div "Luke Hilton" at bounding box center [209, 167] width 94 height 9
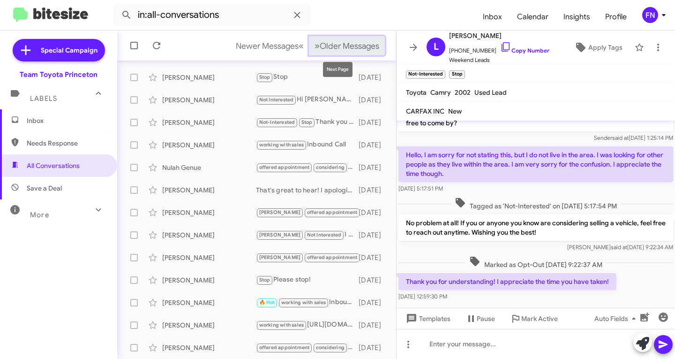
click at [336, 52] on button "» Next Older Messages" at bounding box center [347, 45] width 76 height 19
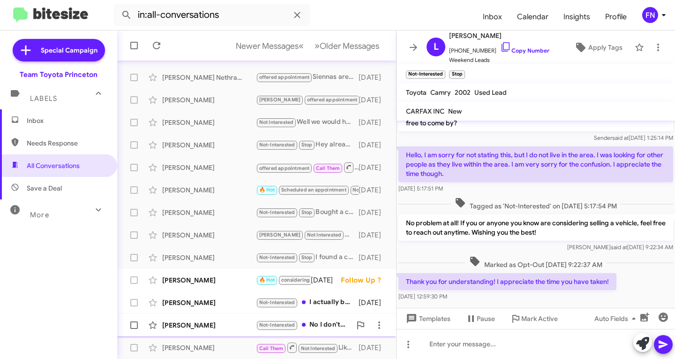
click at [188, 322] on div "Anthony Naranjo" at bounding box center [209, 324] width 94 height 9
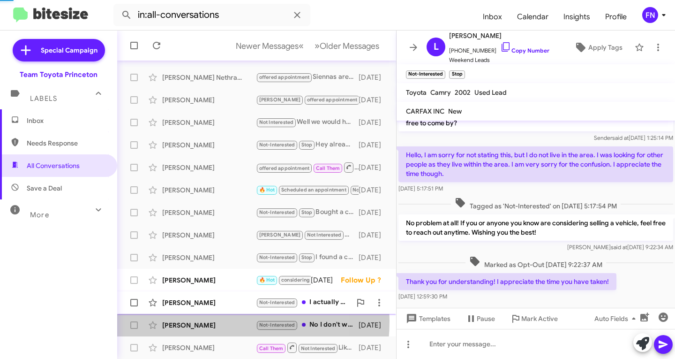
click at [199, 296] on div "Ange Butler Not-Interested I actually bought one Monday at Ardmore Toyota alrea…" at bounding box center [257, 302] width 264 height 19
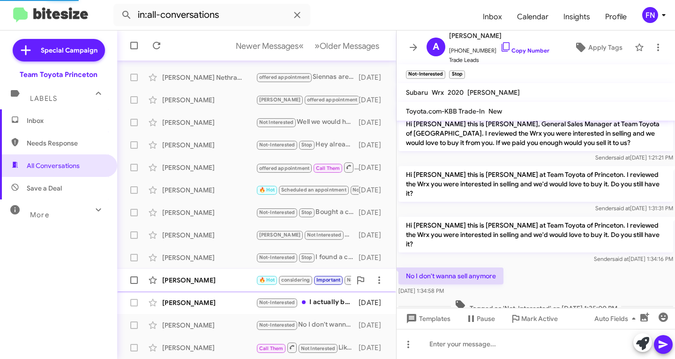
click at [200, 280] on div "Rustam Adilov" at bounding box center [209, 279] width 94 height 9
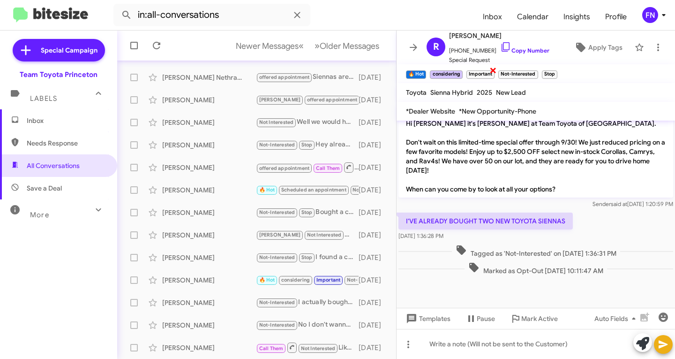
click at [493, 68] on span "×" at bounding box center [494, 69] width 8 height 11
click at [506, 74] on span "×" at bounding box center [505, 69] width 8 height 11
drag, startPoint x: 433, startPoint y: 71, endPoint x: 423, endPoint y: 70, distance: 9.5
click at [424, 70] on span "×" at bounding box center [425, 69] width 8 height 11
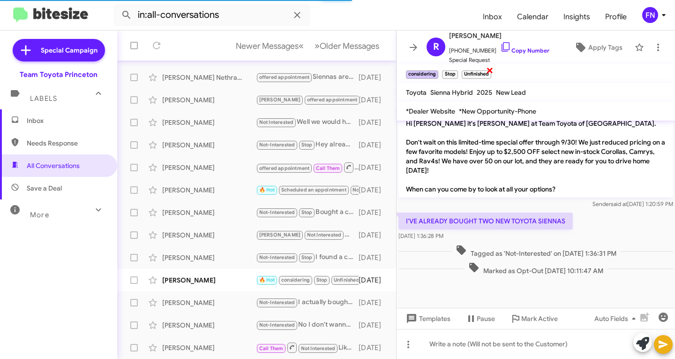
click at [490, 71] on span "×" at bounding box center [490, 69] width 8 height 11
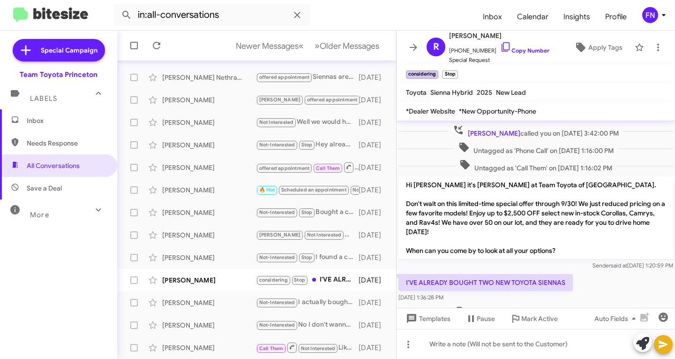
scroll to position [498, 0]
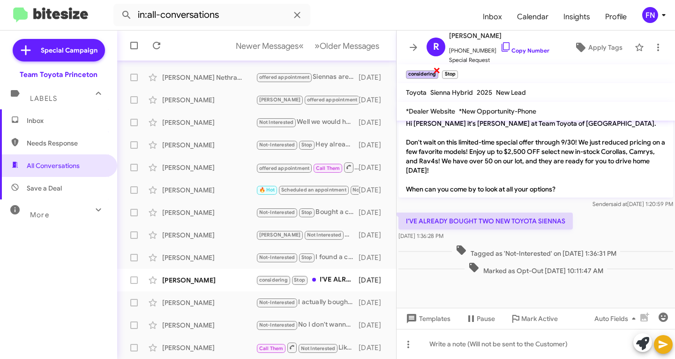
click at [437, 71] on span "×" at bounding box center [437, 69] width 8 height 11
click at [60, 107] on mat-expansion-panel-header "Labels" at bounding box center [58, 94] width 117 height 30
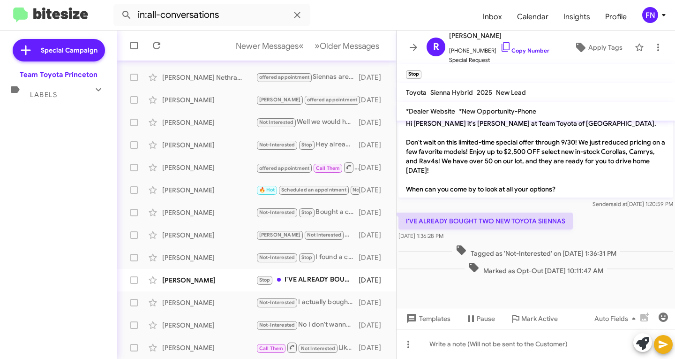
click at [64, 96] on div "Labels" at bounding box center [49, 90] width 83 height 17
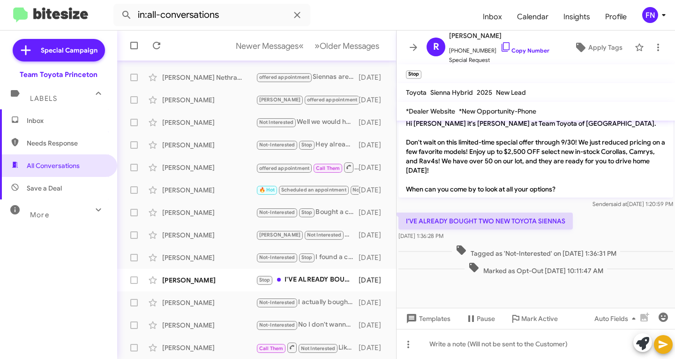
click at [62, 116] on span "Inbox" at bounding box center [67, 120] width 80 height 9
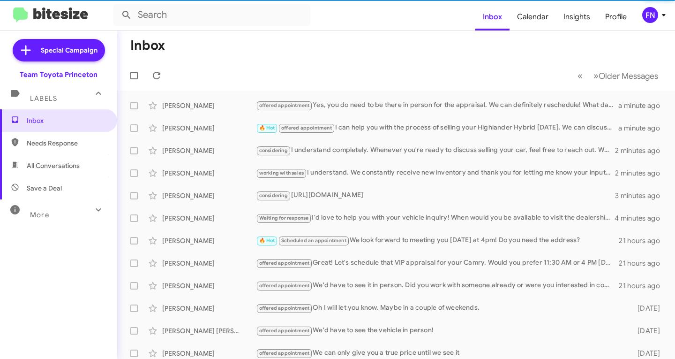
drag, startPoint x: 63, startPoint y: 170, endPoint x: 69, endPoint y: 171, distance: 6.6
click at [62, 171] on span "All Conversations" at bounding box center [58, 165] width 117 height 23
type input "in:all-conversations"
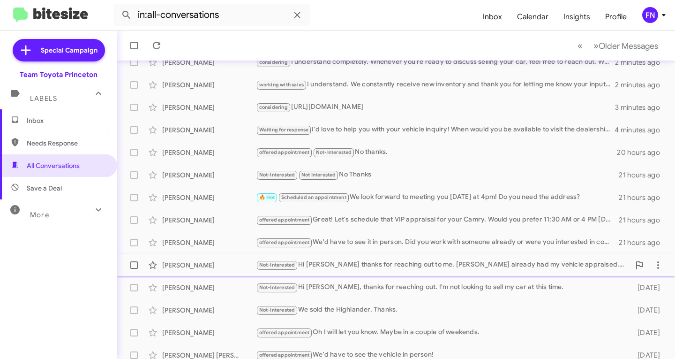
scroll to position [186, 0]
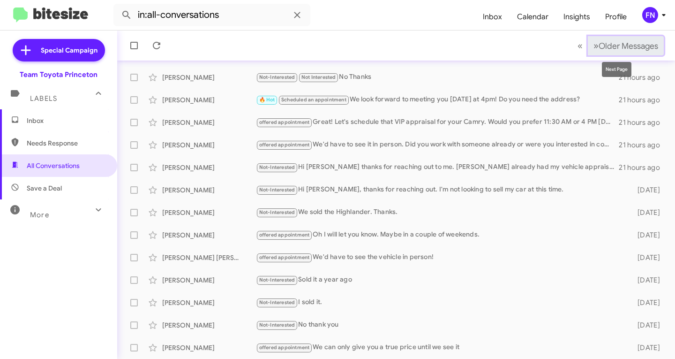
click at [632, 43] on span "Older Messages" at bounding box center [629, 46] width 60 height 10
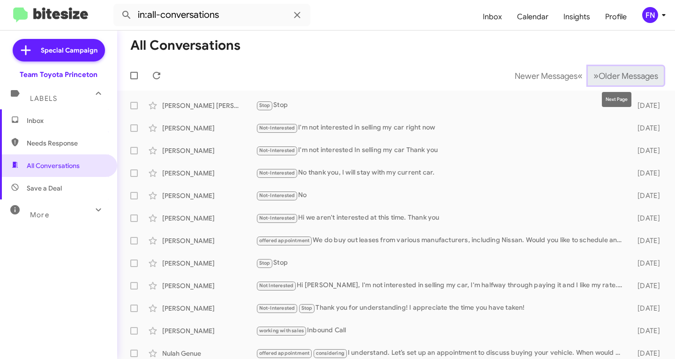
click at [599, 72] on span "Older Messages" at bounding box center [629, 76] width 60 height 10
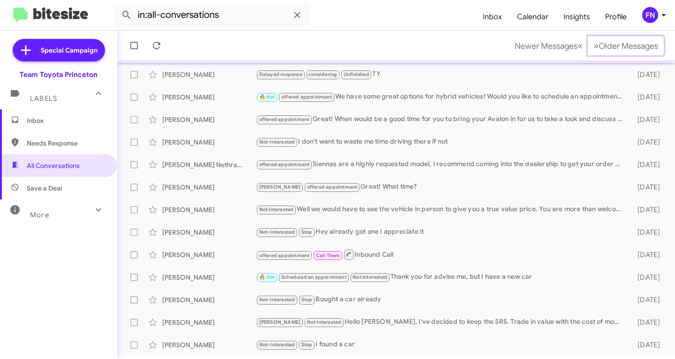
scroll to position [186, 0]
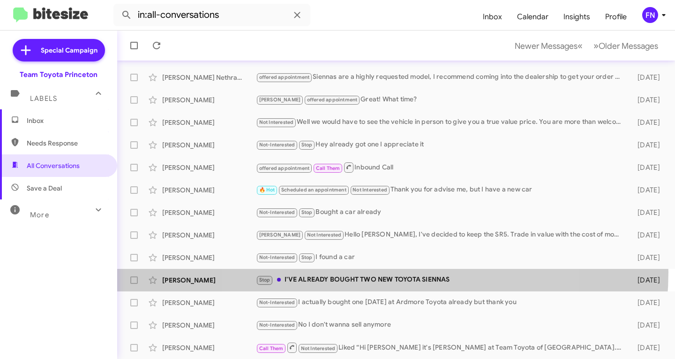
drag, startPoint x: 385, startPoint y: 272, endPoint x: 396, endPoint y: 264, distance: 13.3
click at [385, 272] on div "Rustam Adilov Stop I'VE ALREADY BOUGHT TWO NEW TOYOTA SIENNAS 7 days ago" at bounding box center [396, 280] width 543 height 19
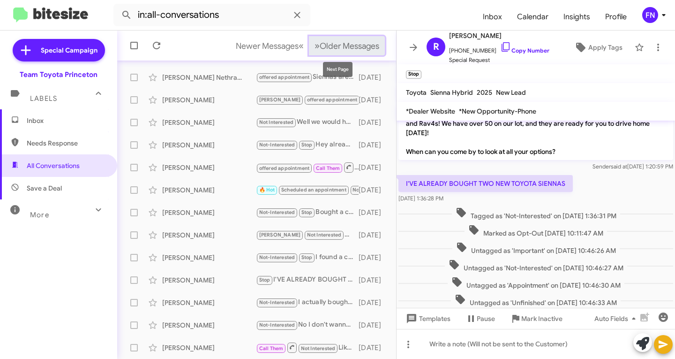
click at [330, 41] on span "Older Messages" at bounding box center [350, 46] width 60 height 10
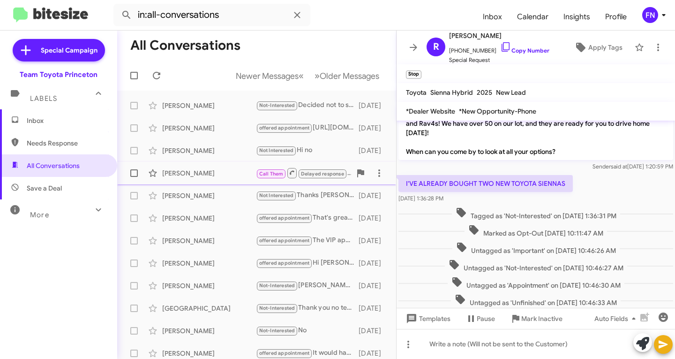
click at [236, 173] on div "Jamie Overland" at bounding box center [209, 172] width 94 height 9
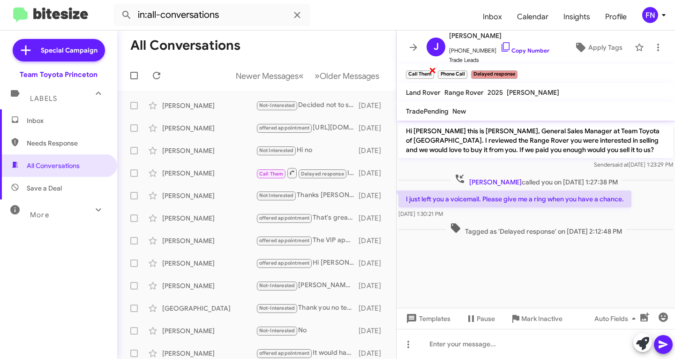
click at [431, 70] on span "×" at bounding box center [433, 69] width 8 height 11
click at [432, 73] on span "×" at bounding box center [434, 69] width 8 height 11
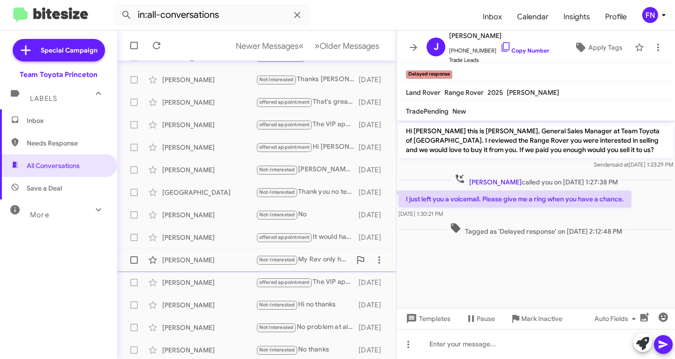
scroll to position [186, 0]
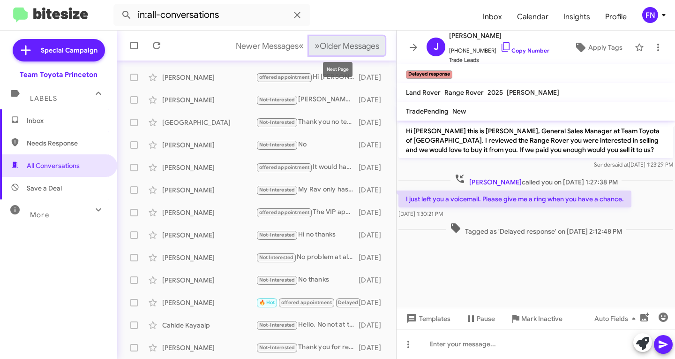
click at [317, 51] on button "» Next Older Messages" at bounding box center [347, 45] width 76 height 19
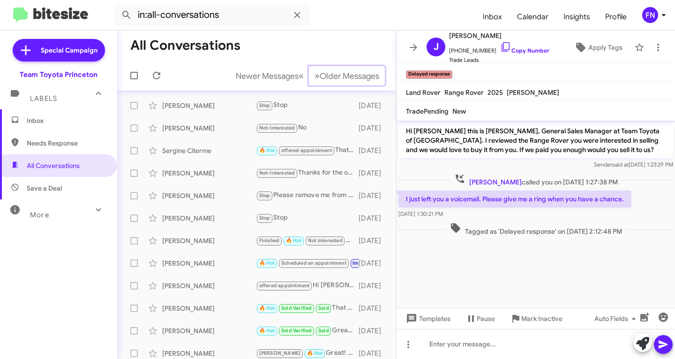
scroll to position [186, 0]
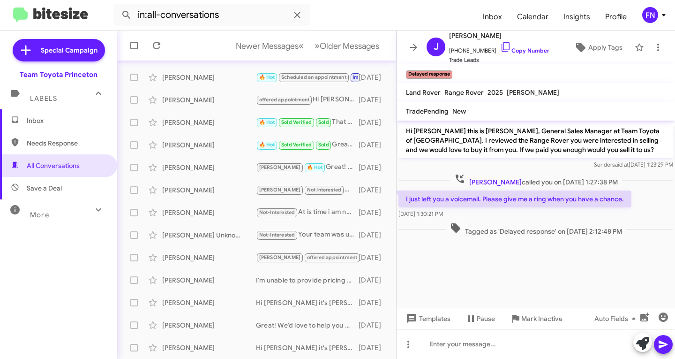
click at [277, 33] on mat-toolbar-row "Newer Messages « Previous » Next Older Messages" at bounding box center [256, 45] width 279 height 30
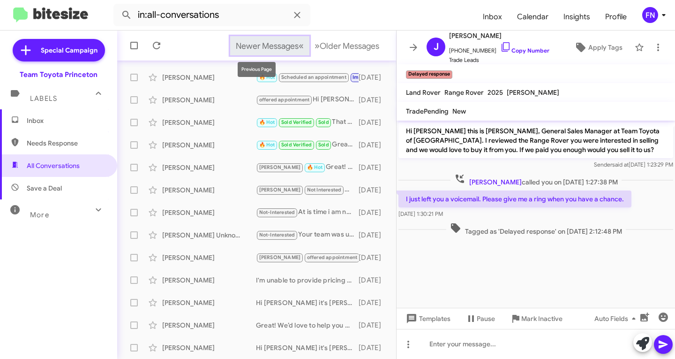
click at [270, 43] on span "Newer Messages" at bounding box center [267, 46] width 63 height 10
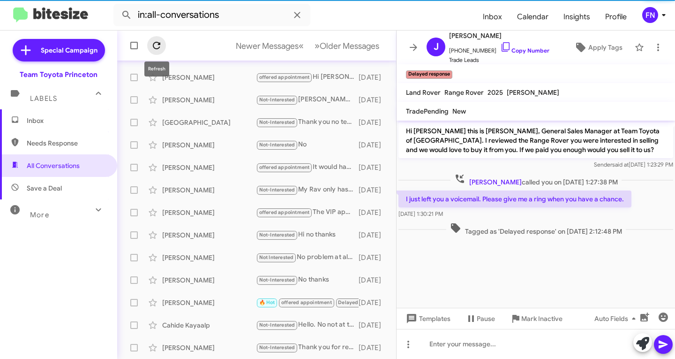
click at [154, 49] on icon at bounding box center [156, 45] width 11 height 11
click at [76, 68] on div "Team Toyota Princeton" at bounding box center [58, 72] width 117 height 13
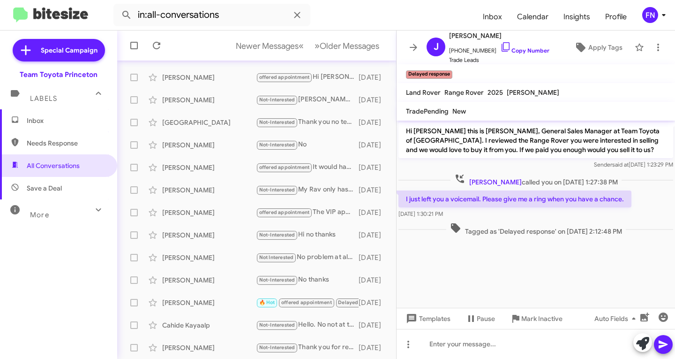
click at [649, 15] on div "FN" at bounding box center [650, 15] width 16 height 16
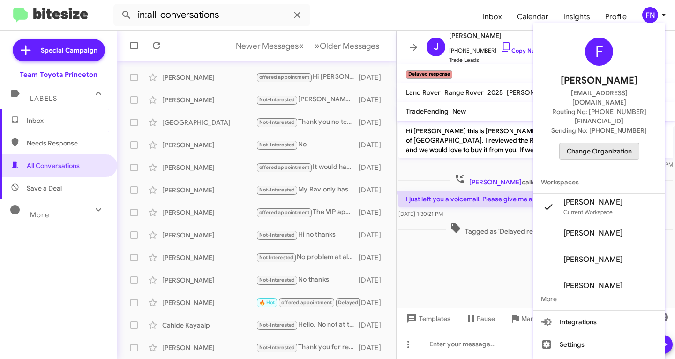
click at [573, 143] on span "Change Organization" at bounding box center [599, 151] width 65 height 16
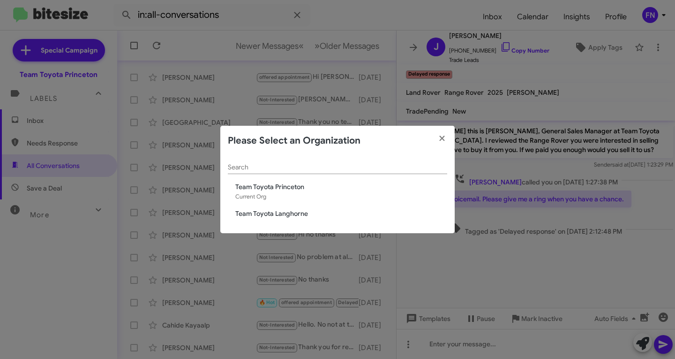
click at [254, 221] on div "Search Team Toyota Princeton Current Org Team Toyota Langhorne" at bounding box center [337, 195] width 234 height 78
click at [265, 214] on span "Team Toyota Langhorne" at bounding box center [341, 213] width 212 height 9
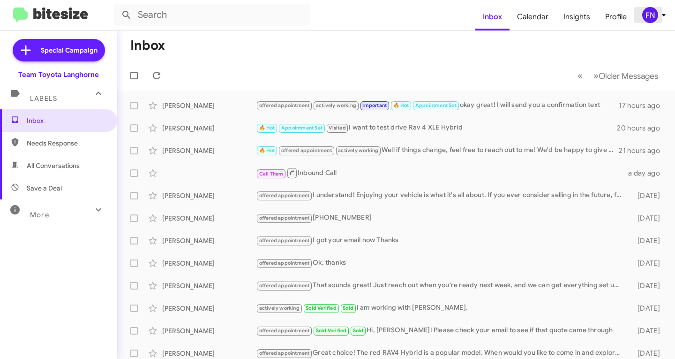
click at [649, 19] on div "FN" at bounding box center [650, 15] width 16 height 16
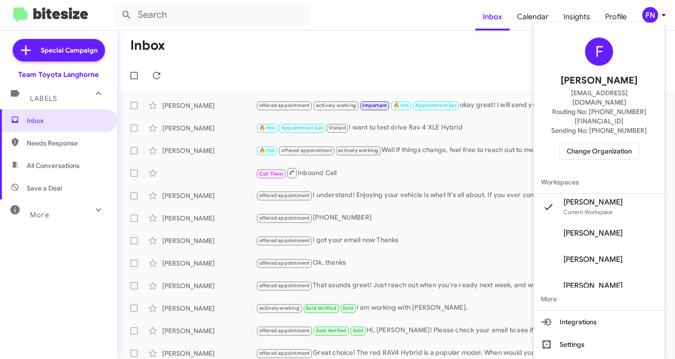
click at [594, 143] on span "Change Organization" at bounding box center [599, 151] width 65 height 16
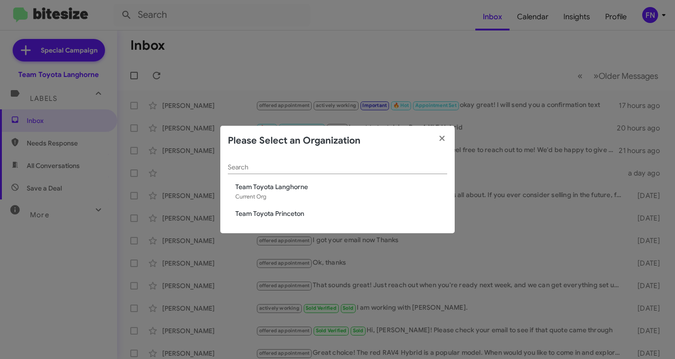
click at [309, 189] on span "Team Toyota Langhorne" at bounding box center [341, 186] width 212 height 9
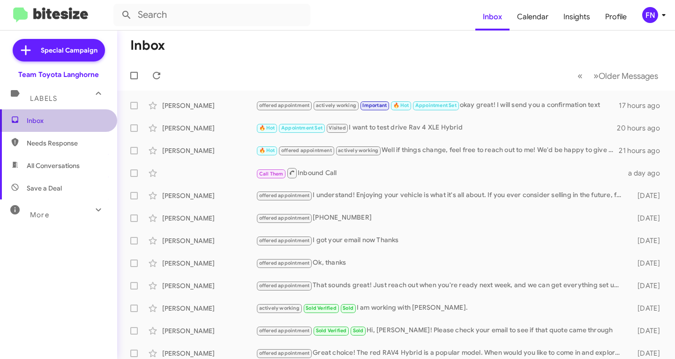
click at [77, 119] on span "Inbox" at bounding box center [67, 120] width 80 height 9
click at [65, 180] on span "Save a Deal" at bounding box center [58, 188] width 117 height 23
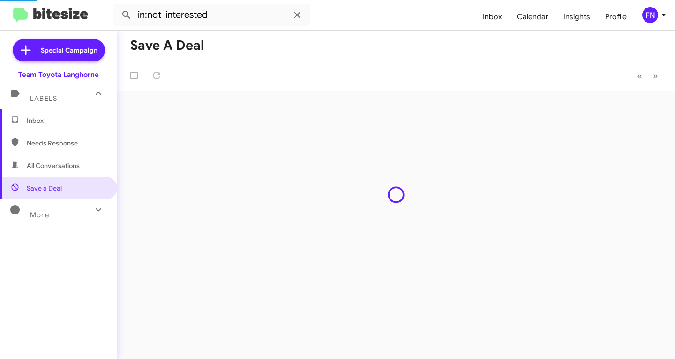
click at [62, 174] on span "All Conversations" at bounding box center [58, 165] width 117 height 23
type input "in:all-conversations"
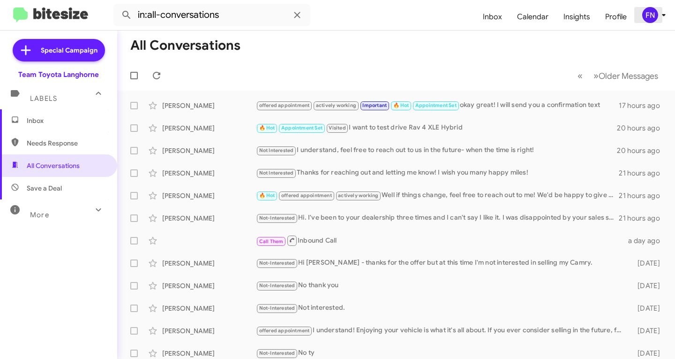
click at [650, 22] on div "FN" at bounding box center [650, 15] width 16 height 16
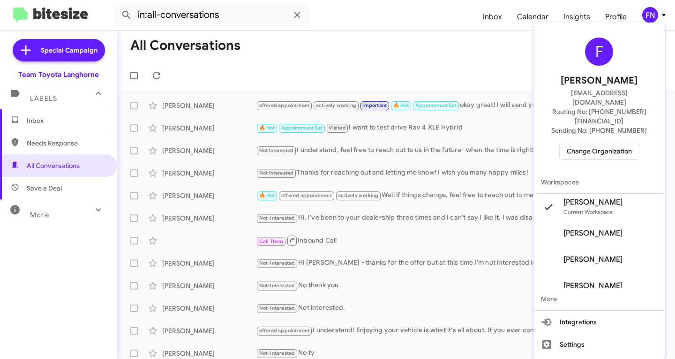
click at [237, 52] on div at bounding box center [337, 179] width 675 height 359
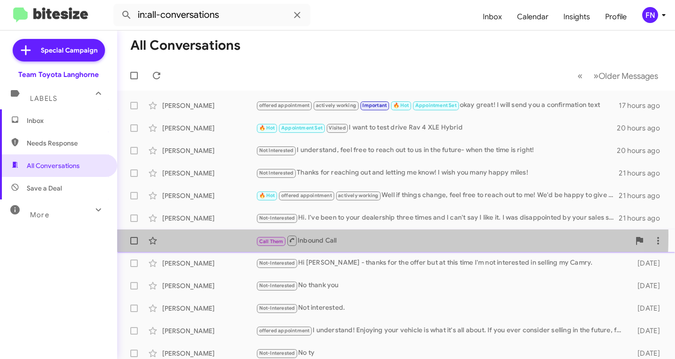
click at [240, 235] on div "Call Them Inbound Call a day ago" at bounding box center [396, 240] width 543 height 19
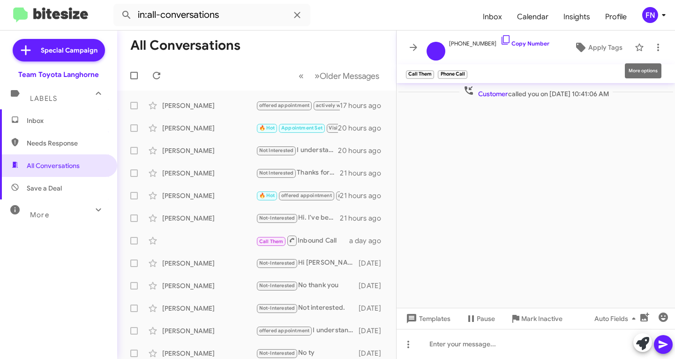
click at [659, 58] on mat-tooltip-component "More options" at bounding box center [643, 71] width 50 height 28
click at [660, 52] on icon at bounding box center [658, 47] width 11 height 11
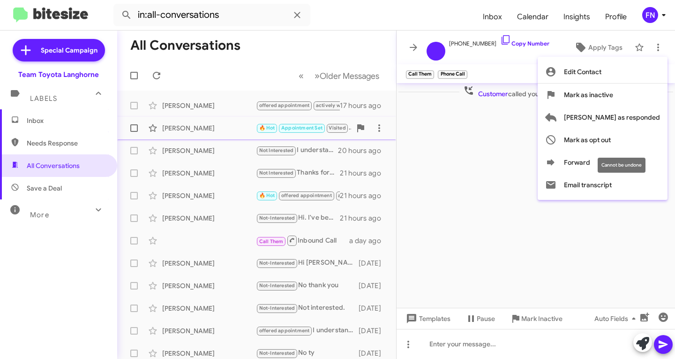
click at [611, 131] on span "Mark as opt out" at bounding box center [587, 139] width 47 height 23
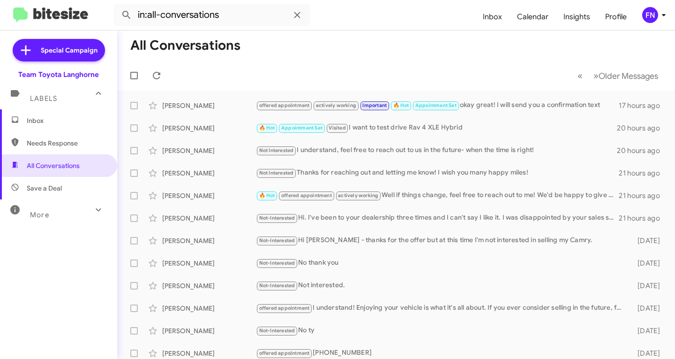
click at [81, 116] on span "Inbox" at bounding box center [67, 120] width 80 height 9
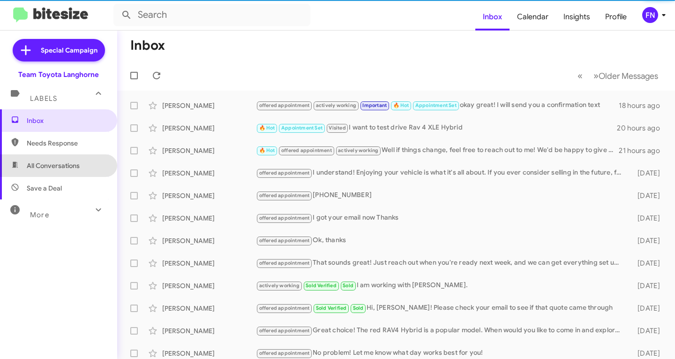
click at [75, 162] on span "All Conversations" at bounding box center [53, 165] width 53 height 9
type input "in:all-conversations"
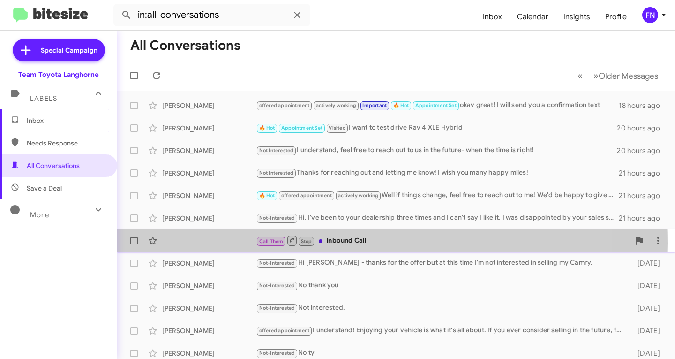
click at [223, 243] on div "Call Them Stop Inbound Call a day ago" at bounding box center [396, 240] width 543 height 19
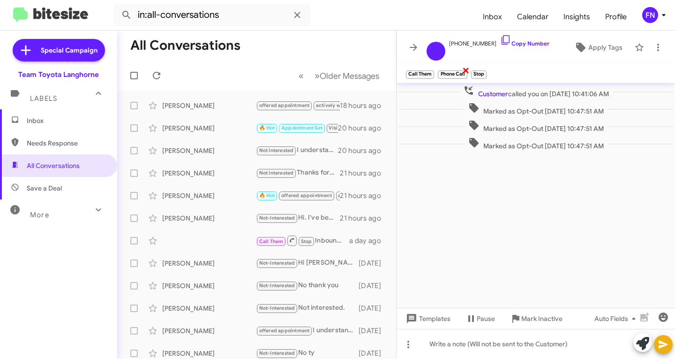
click at [462, 73] on span "×" at bounding box center [466, 69] width 8 height 11
